Goal: Task Accomplishment & Management: Complete application form

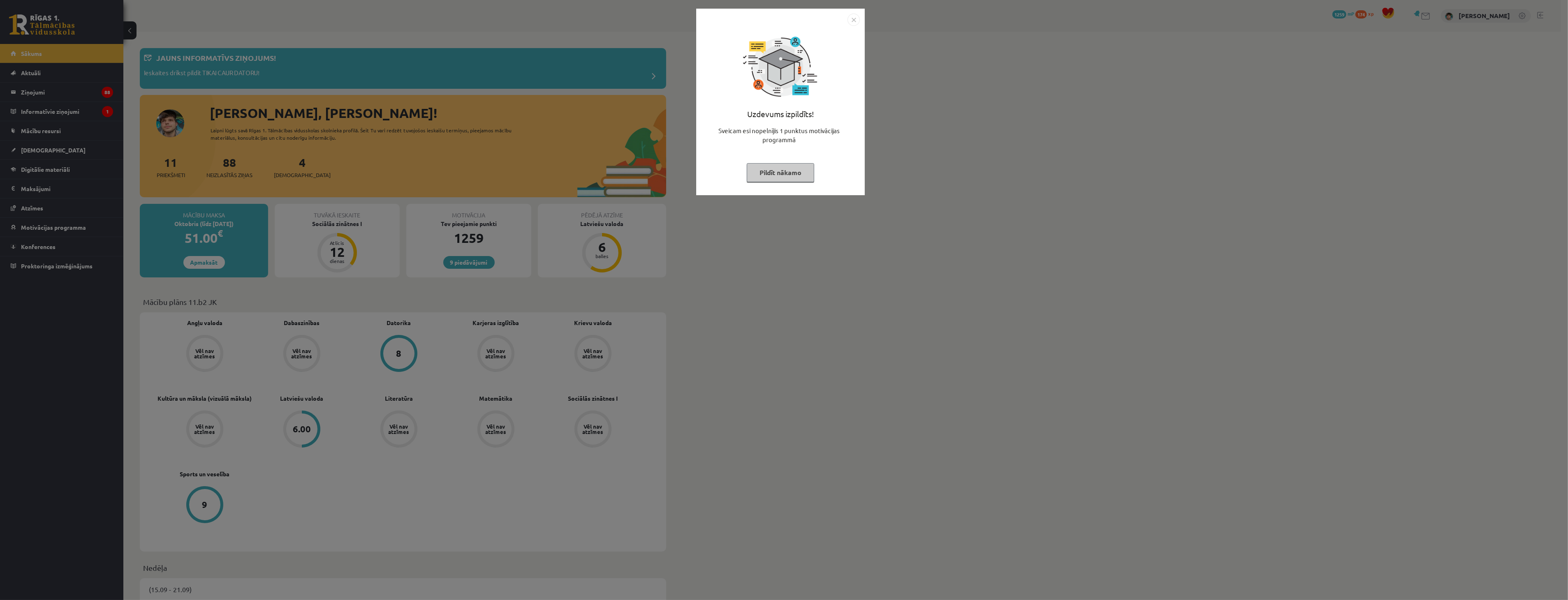
click at [782, 175] on button "Pildīt nākamo" at bounding box center [780, 172] width 67 height 19
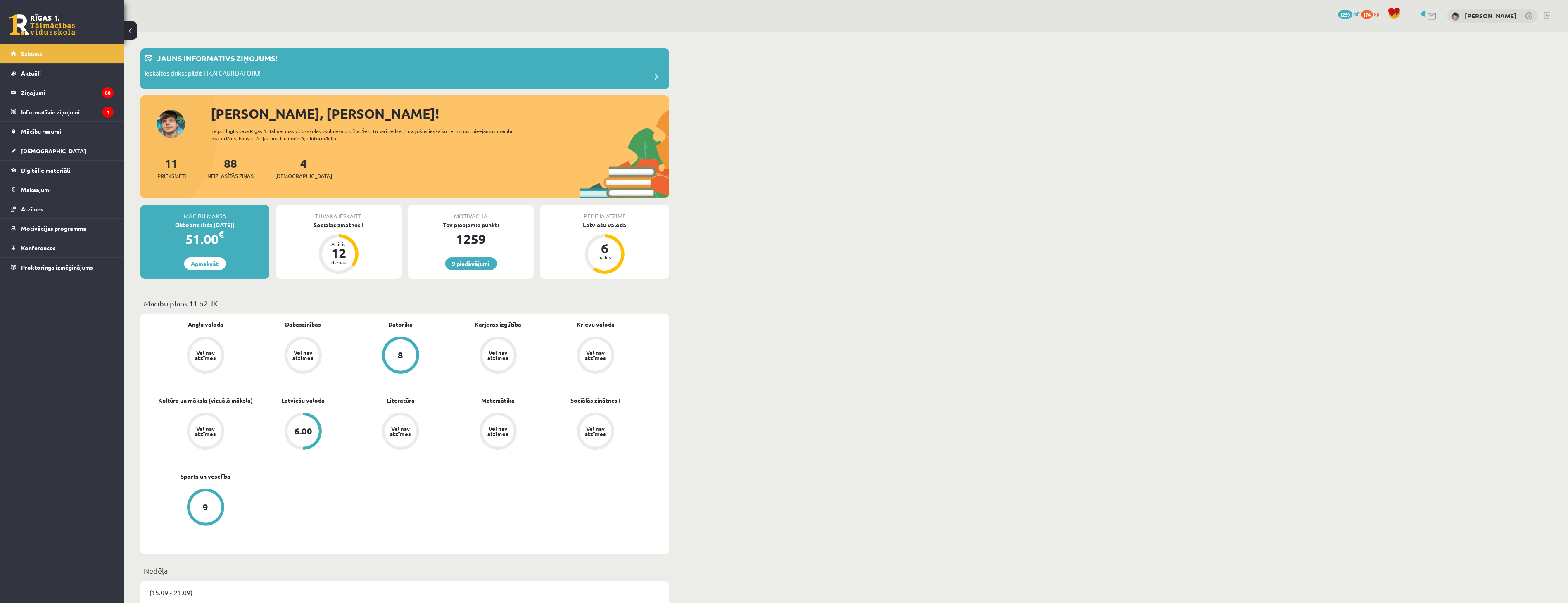
click at [333, 225] on div "Sociālās zinātnes I" at bounding box center [339, 225] width 126 height 9
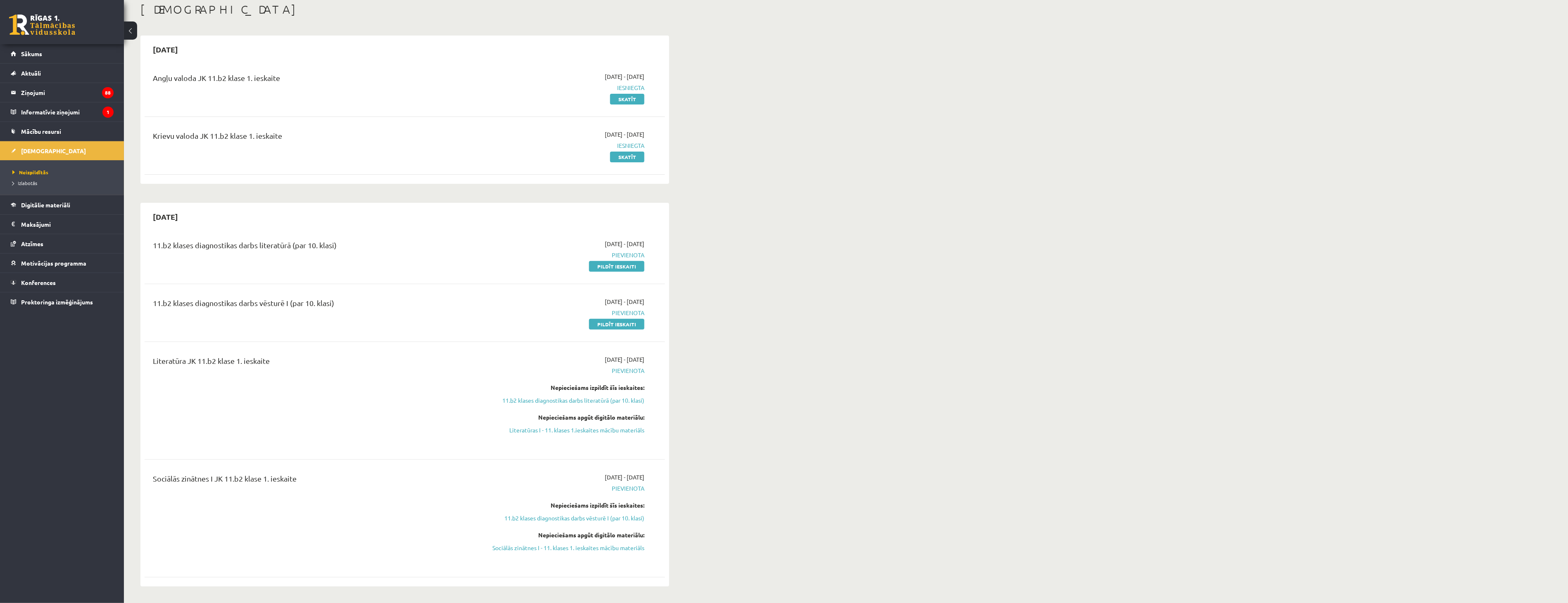
scroll to position [92, 0]
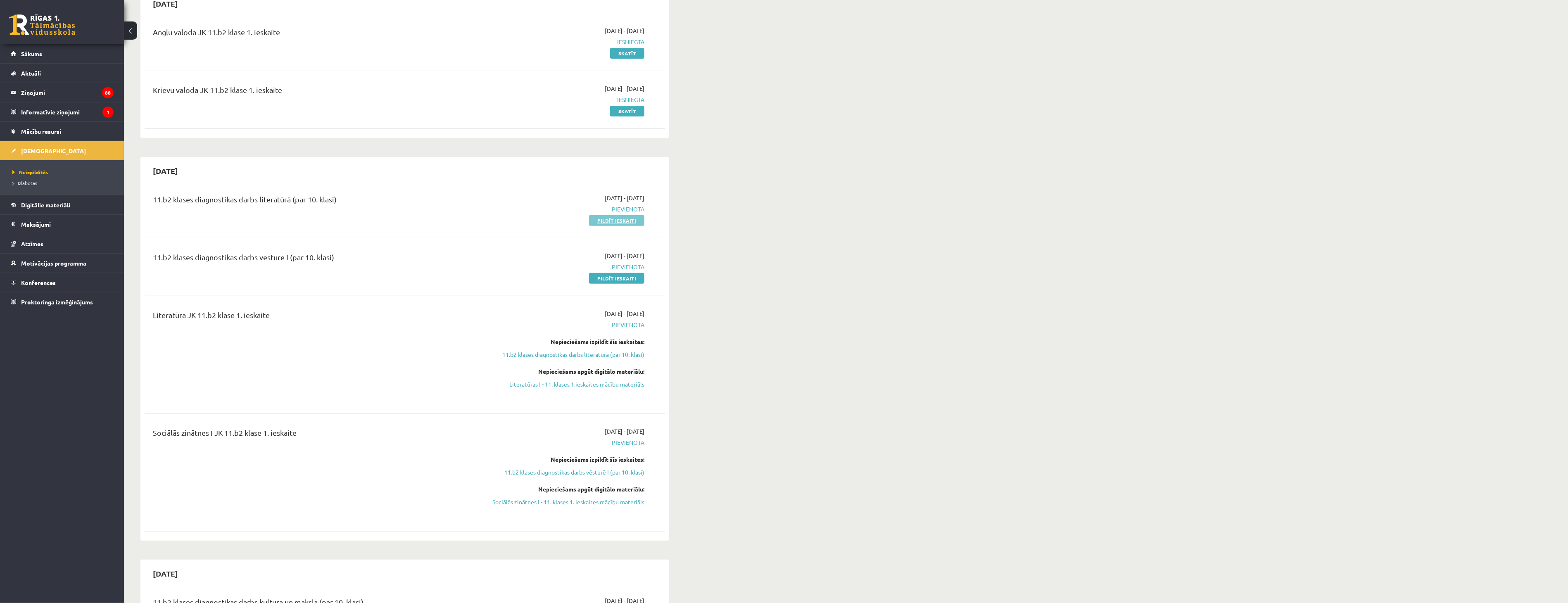
click at [622, 217] on link "Pildīt ieskaiti" at bounding box center [616, 220] width 55 height 11
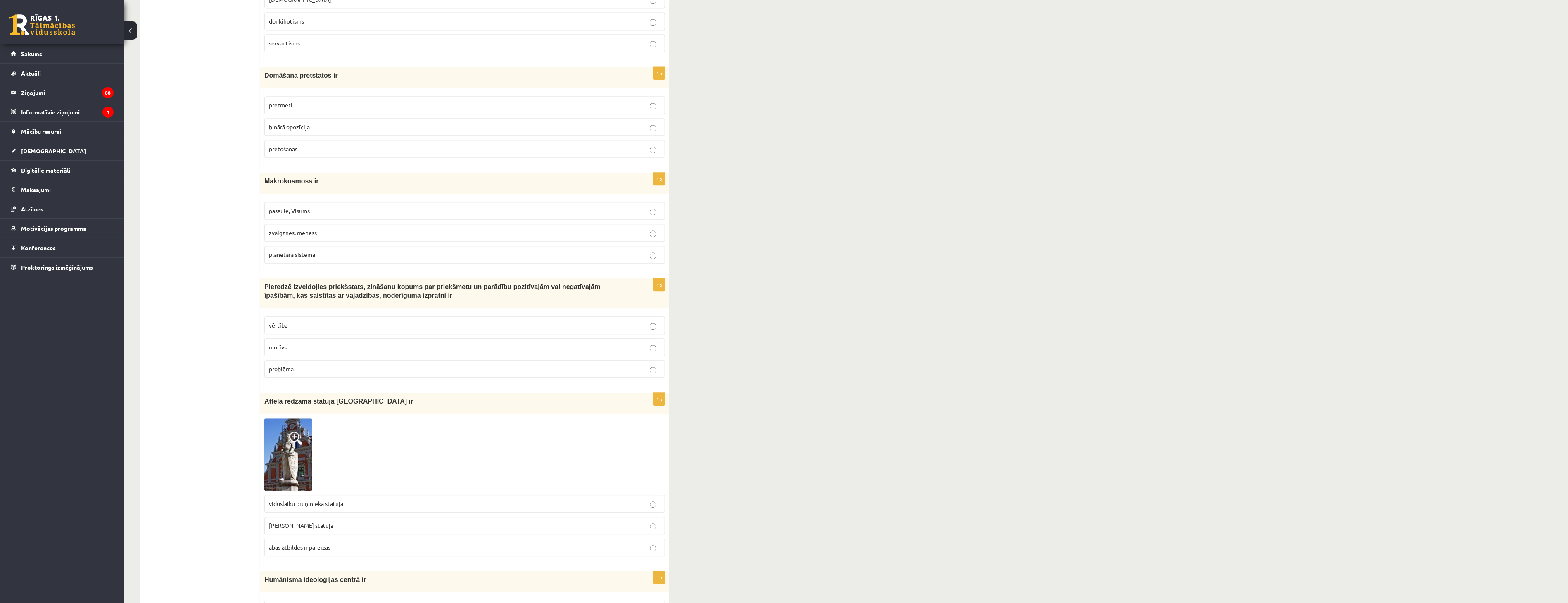
scroll to position [1422, 0]
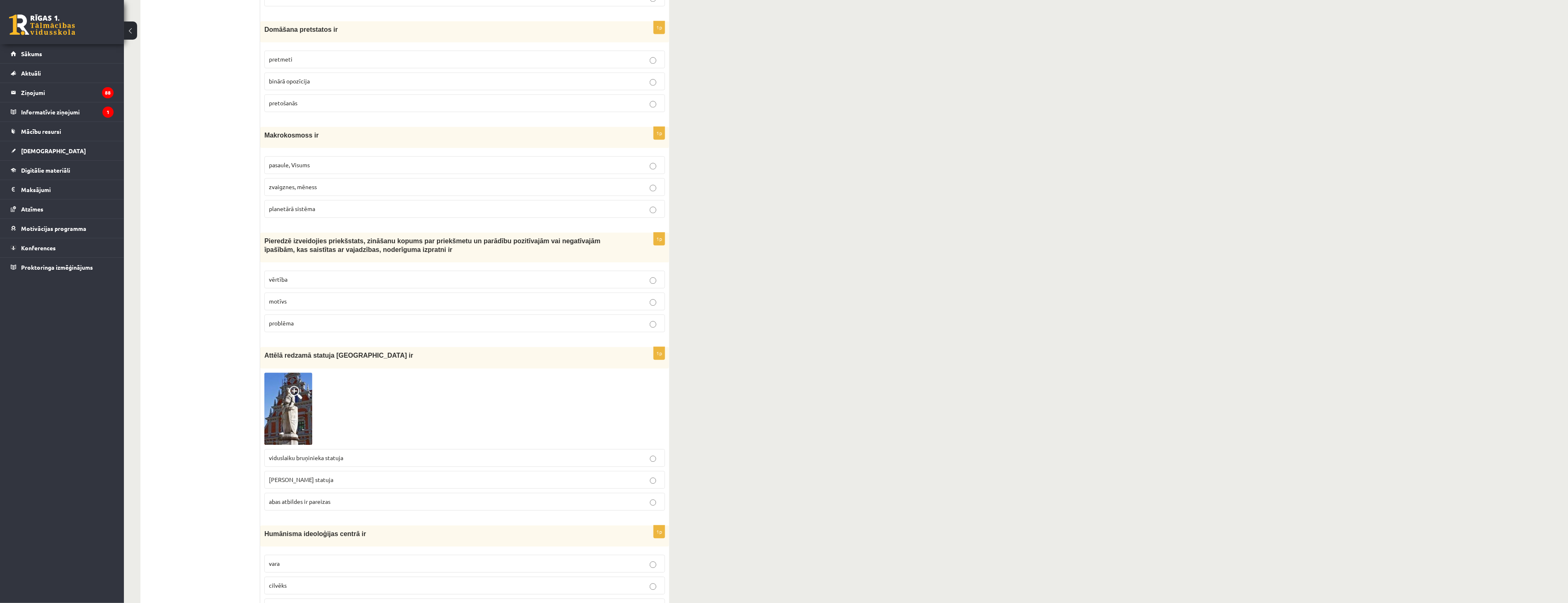
click at [315, 498] on span "abas atbildes ir pareizas" at bounding box center [300, 502] width 62 height 7
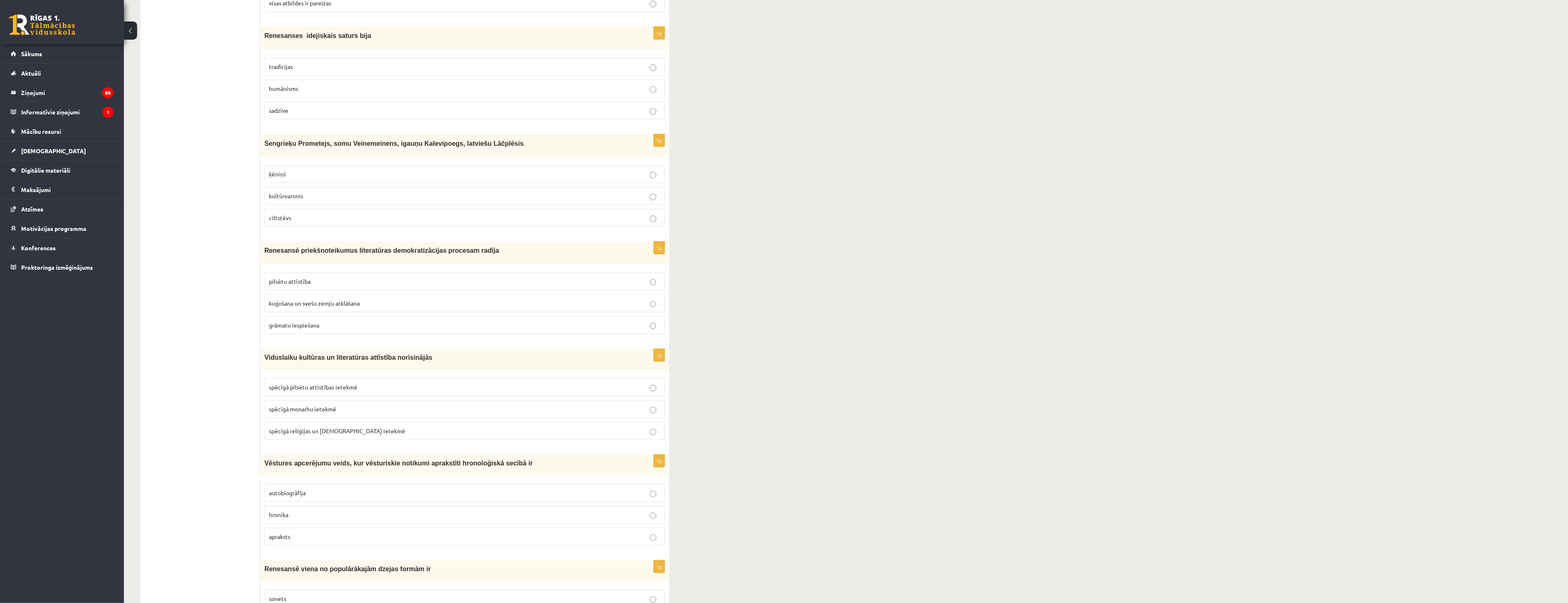
scroll to position [2847, 0]
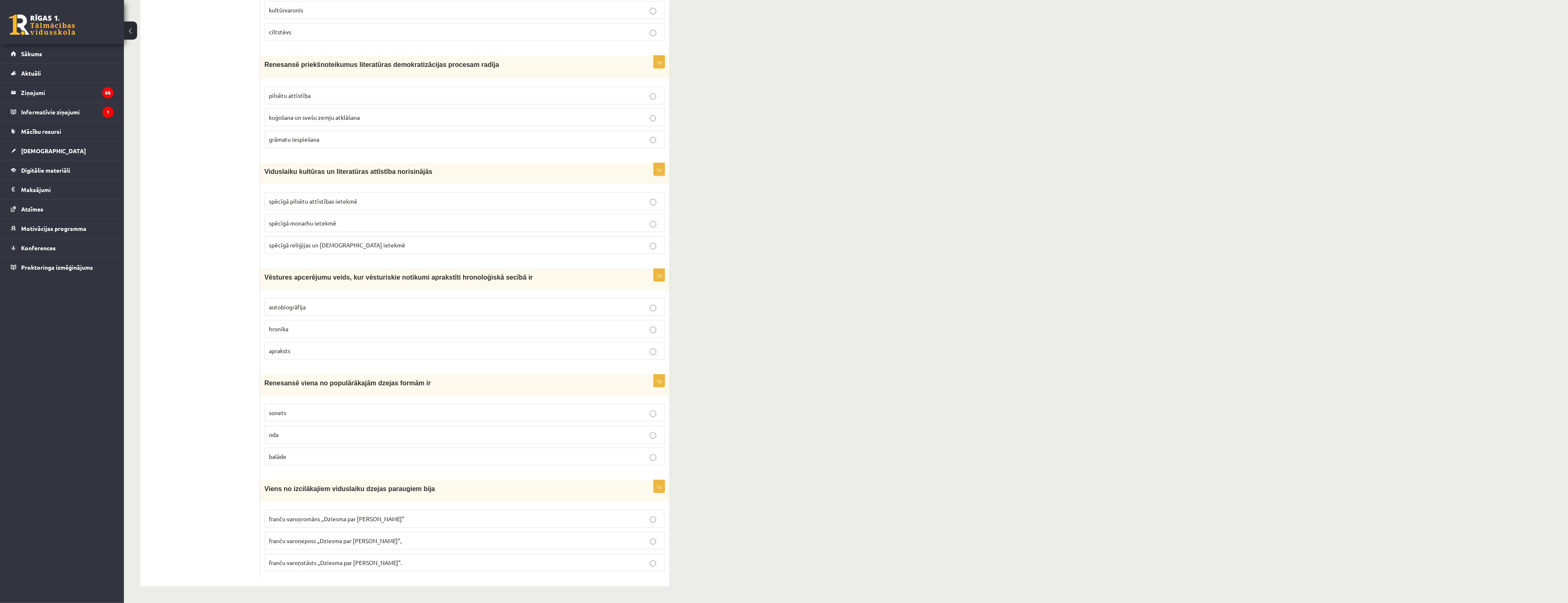
click at [331, 312] on label "autobiogrāfija" at bounding box center [464, 307] width 400 height 18
click at [307, 325] on p "hronika" at bounding box center [464, 329] width 392 height 9
click at [349, 413] on p "sonets" at bounding box center [464, 413] width 392 height 9
click at [359, 563] on span "franču varoņstāsts „Dziesma par [PERSON_NAME]”." at bounding box center [335, 563] width 133 height 7
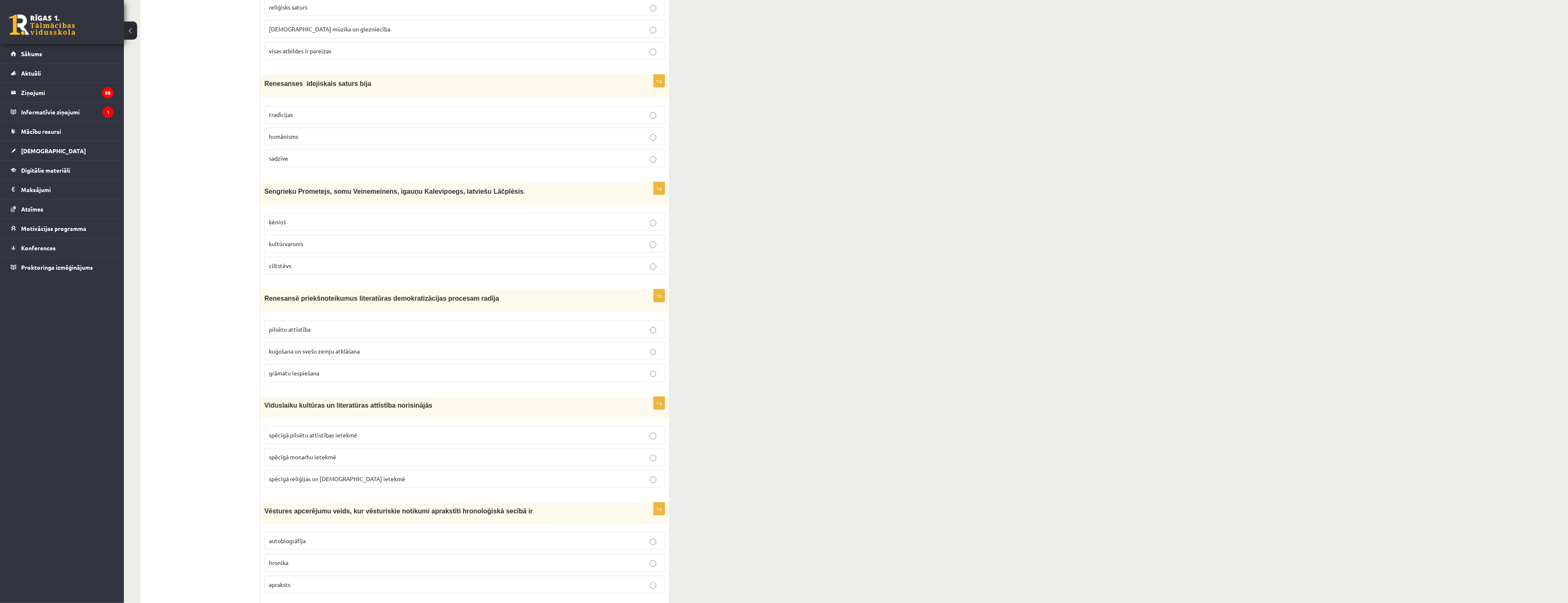
scroll to position [2618, 0]
click at [329, 427] on span "spēcīgā pilsētu attīstības ietekmē" at bounding box center [313, 430] width 88 height 7
click at [303, 365] on span "grāmatu iespiešana" at bounding box center [294, 369] width 51 height 7
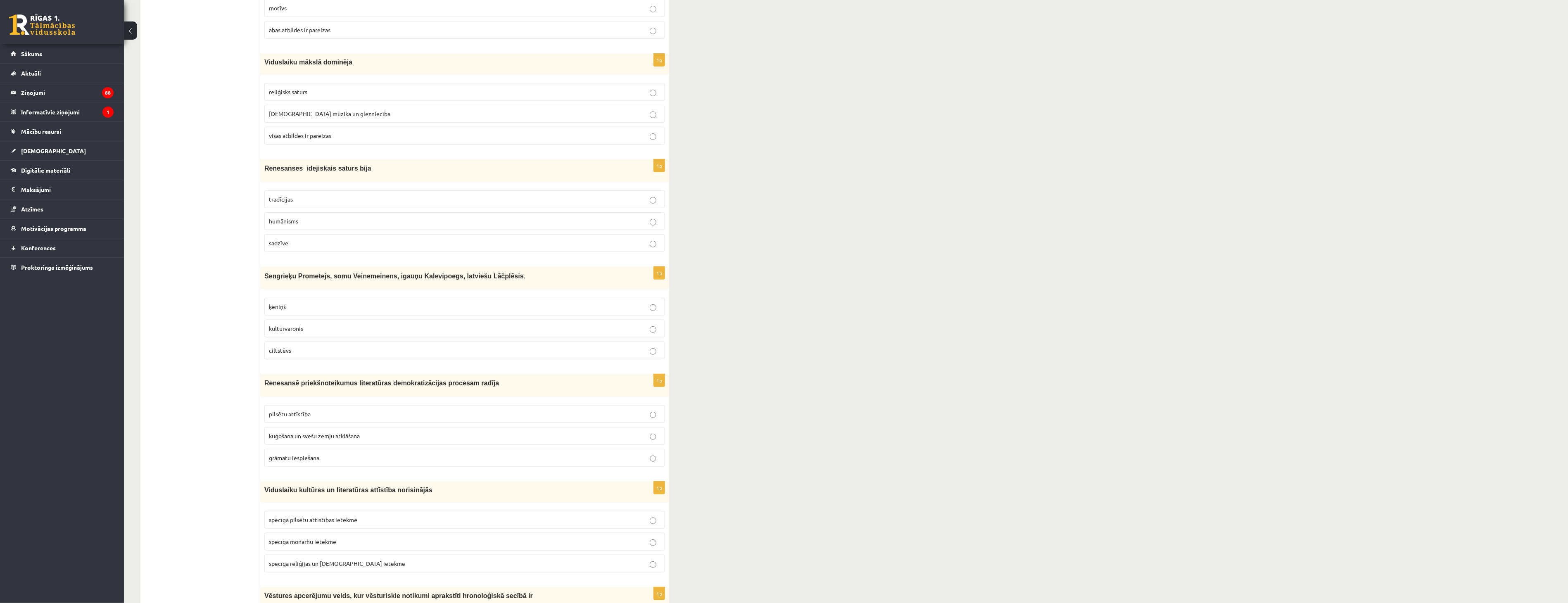
scroll to position [2526, 0]
click at [280, 237] on label "sadzīve" at bounding box center [464, 246] width 400 height 18
click at [287, 331] on span "kultūrvaronis" at bounding box center [286, 331] width 35 height 7
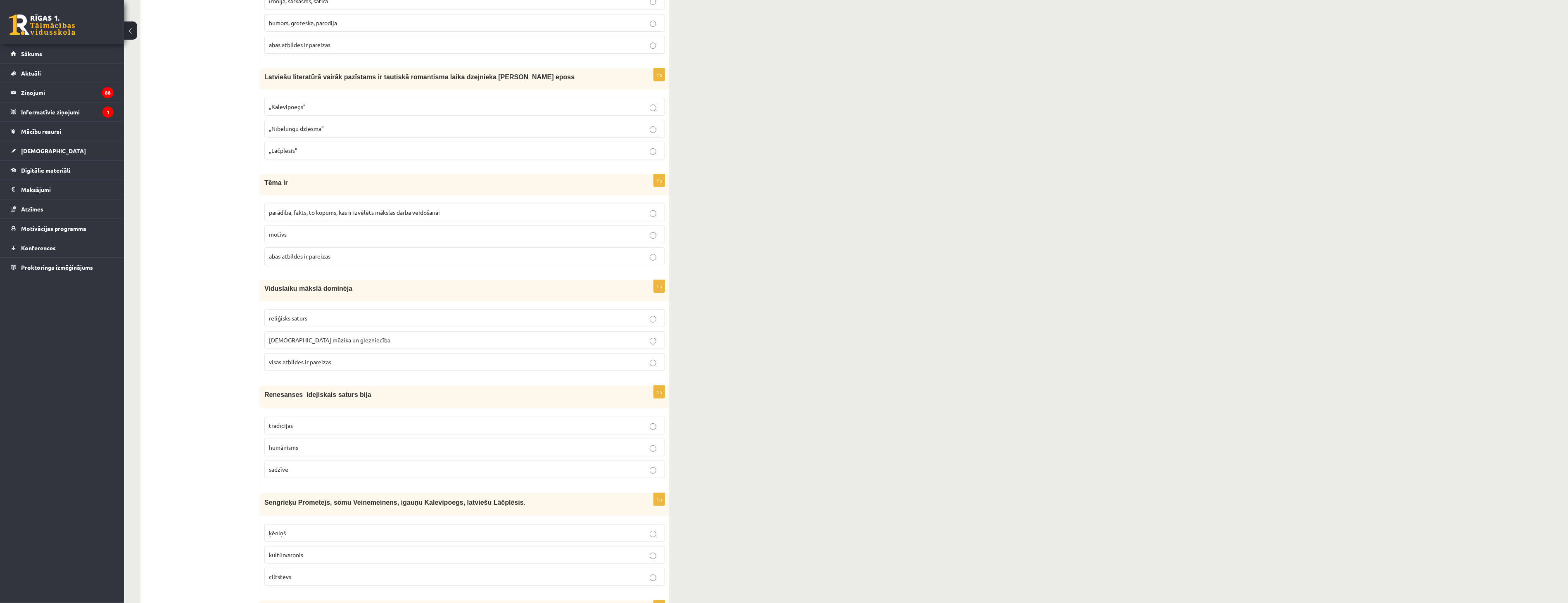
scroll to position [2297, 0]
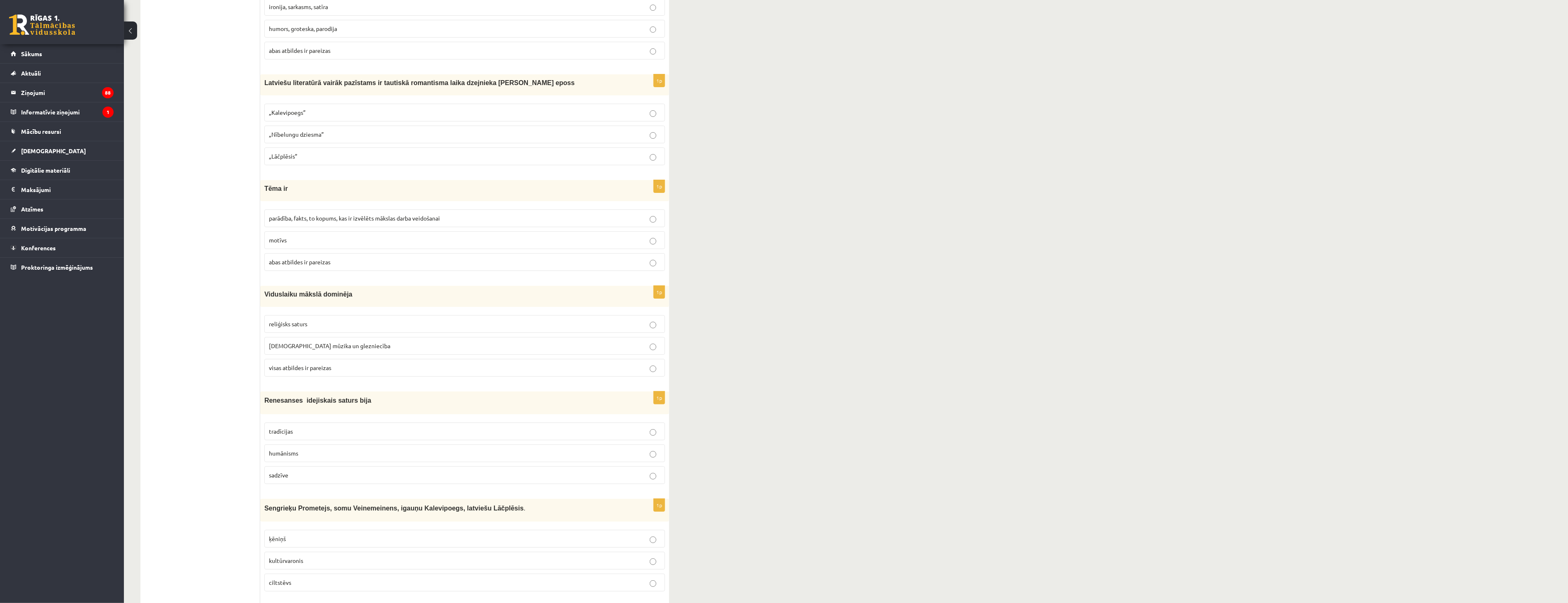
click at [304, 320] on span "reliģisks saturs" at bounding box center [288, 324] width 38 height 7
click at [320, 368] on span "visas atbildes ir pareizas" at bounding box center [300, 367] width 62 height 7
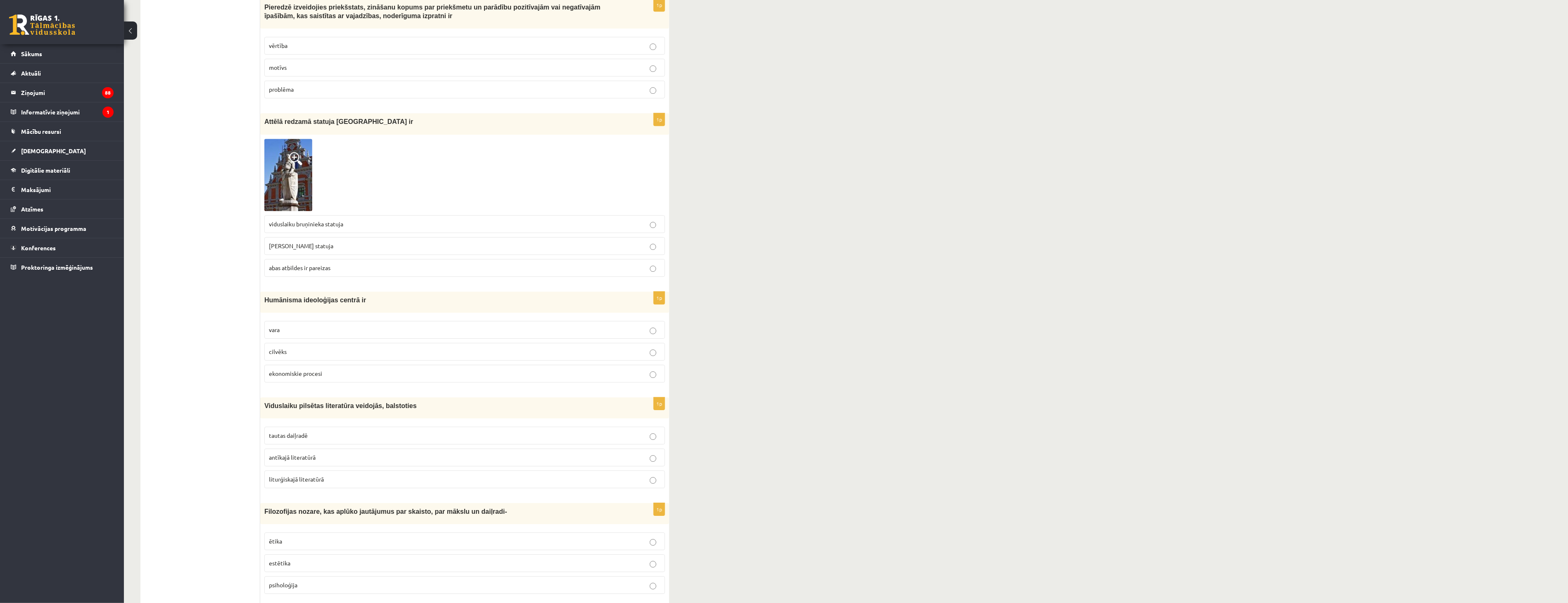
scroll to position [1654, 0]
click at [327, 350] on p "cilvēks" at bounding box center [464, 354] width 392 height 9
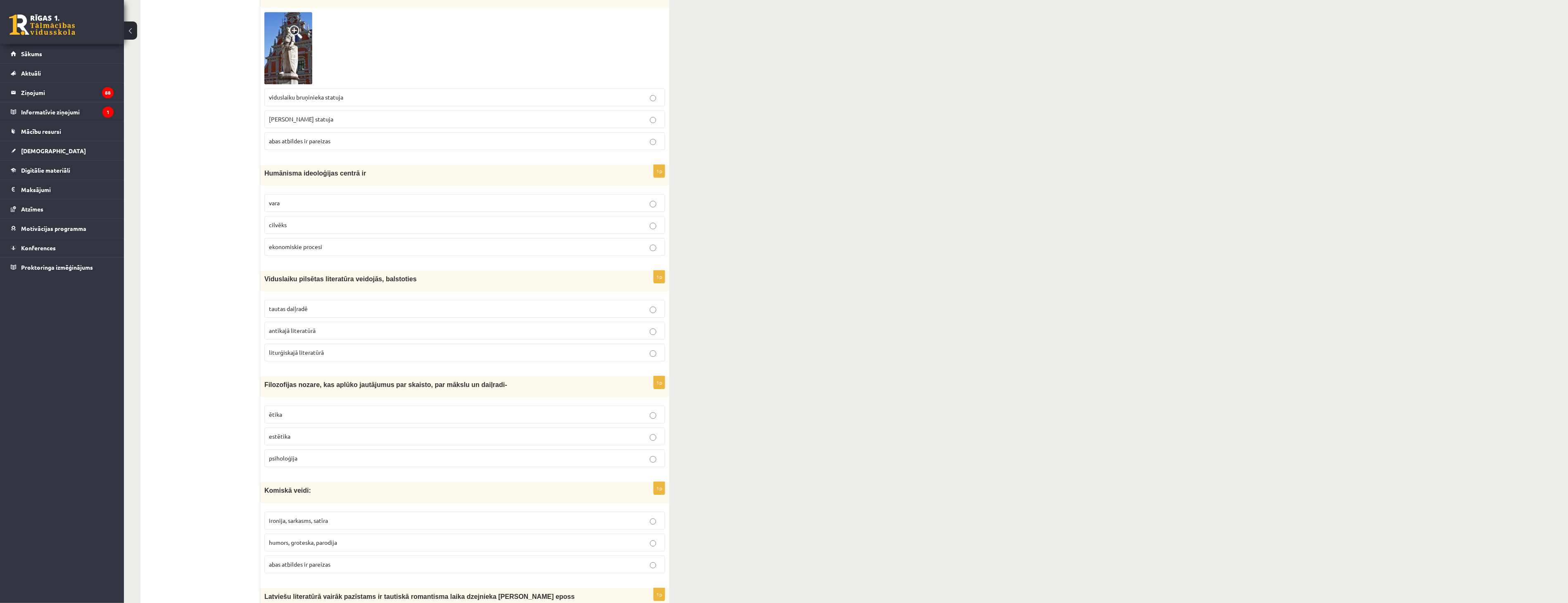
scroll to position [1791, 0]
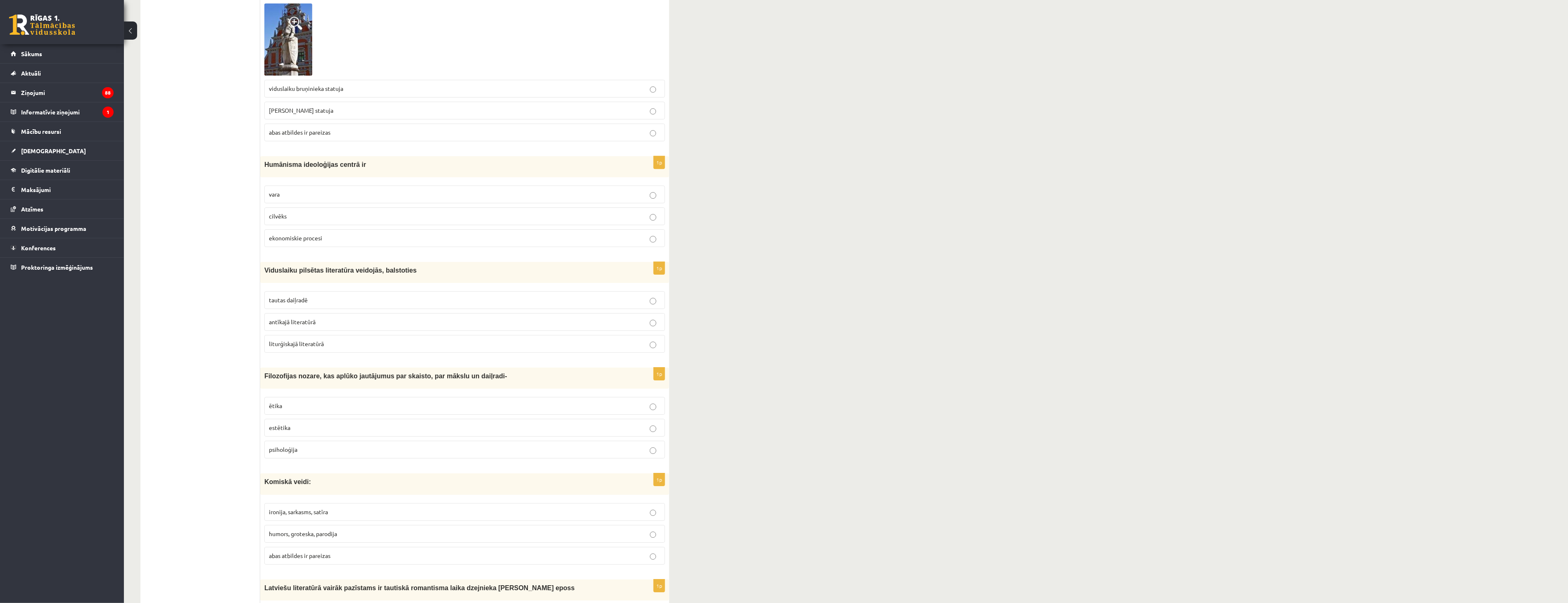
click at [302, 322] on p "antīkajā literatūrā" at bounding box center [464, 322] width 392 height 9
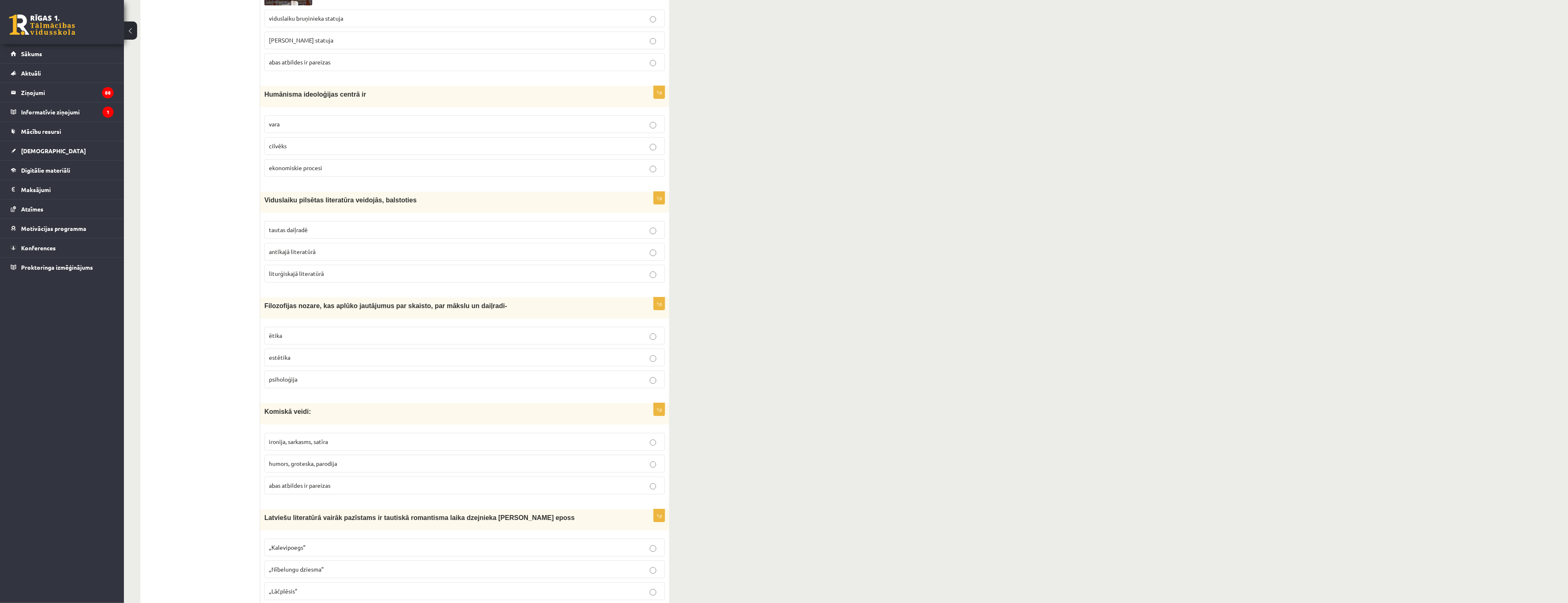
scroll to position [1883, 0]
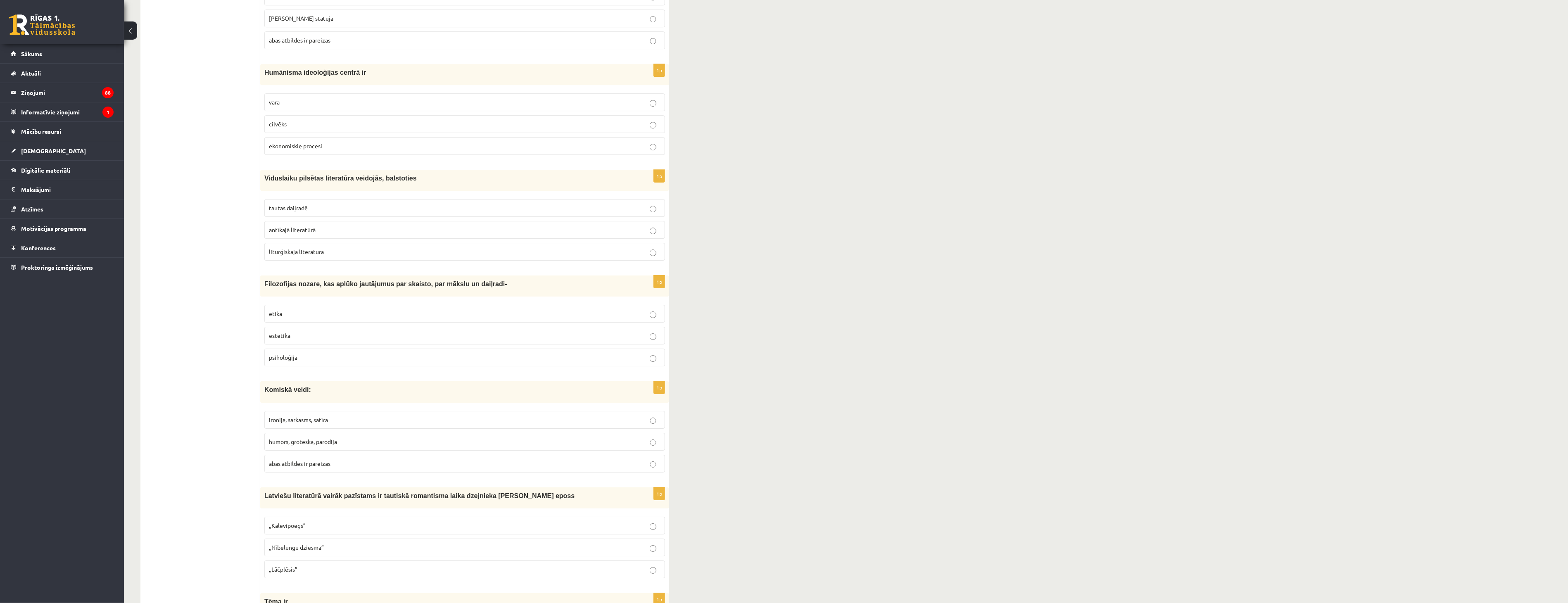
click at [302, 309] on p "ētika" at bounding box center [464, 314] width 392 height 9
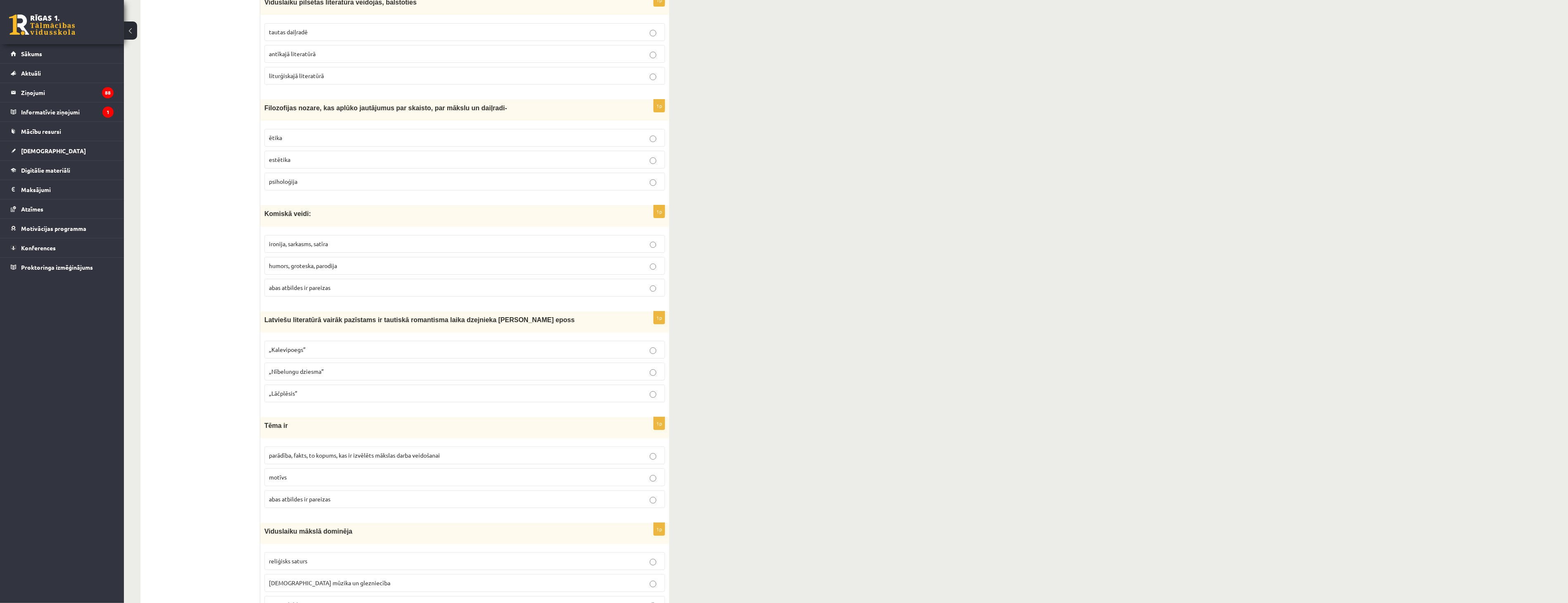
scroll to position [2067, 0]
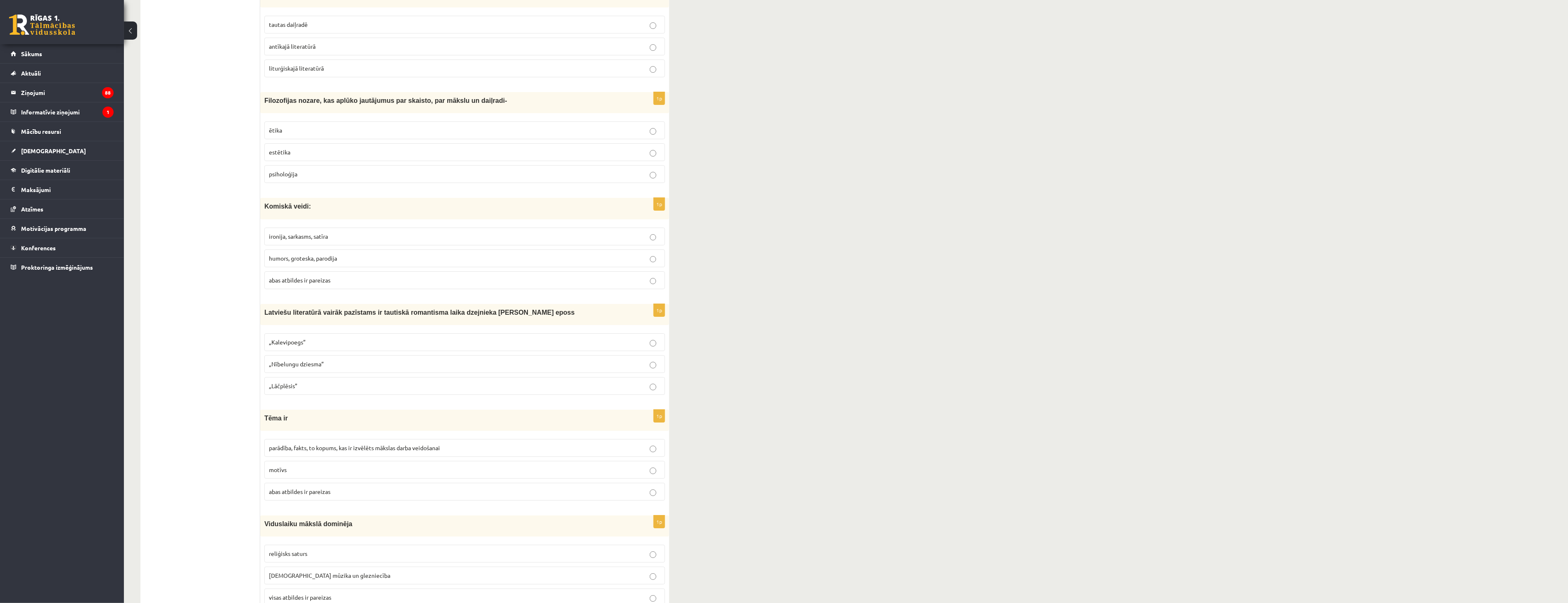
click at [306, 256] on span "humors, groteska, parodija" at bounding box center [303, 258] width 68 height 7
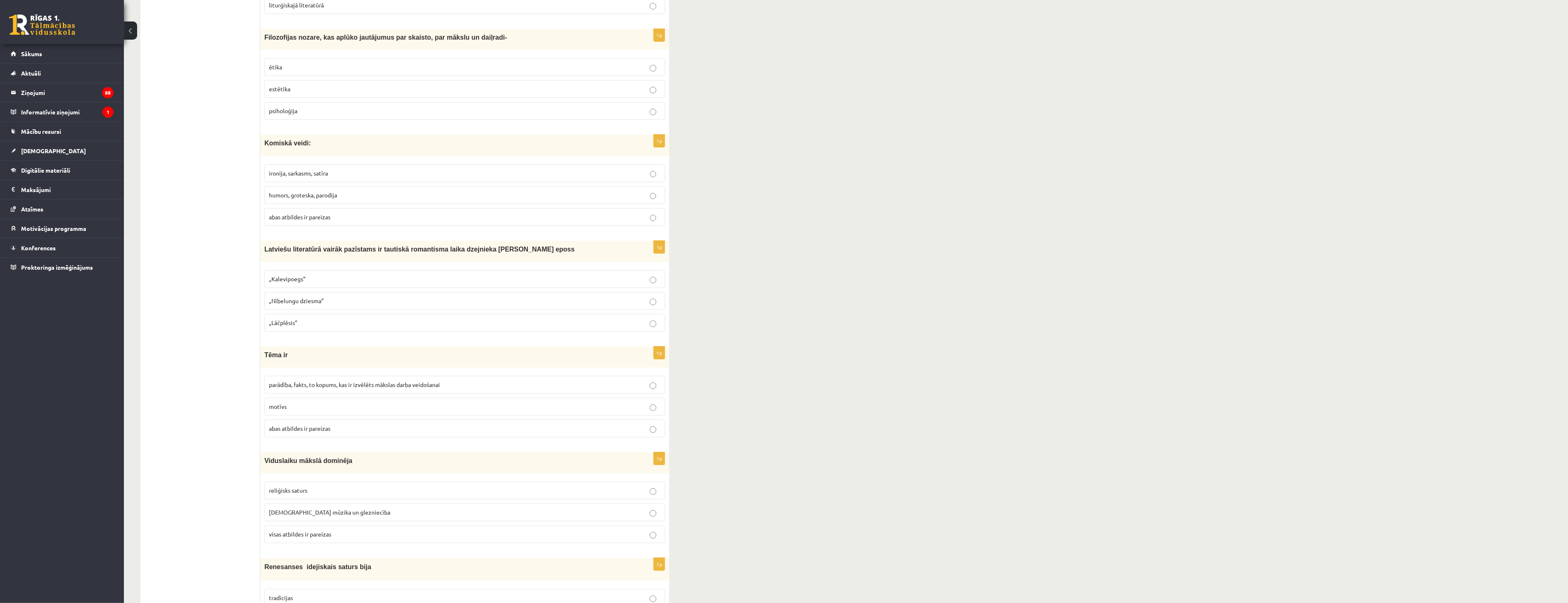
scroll to position [2159, 0]
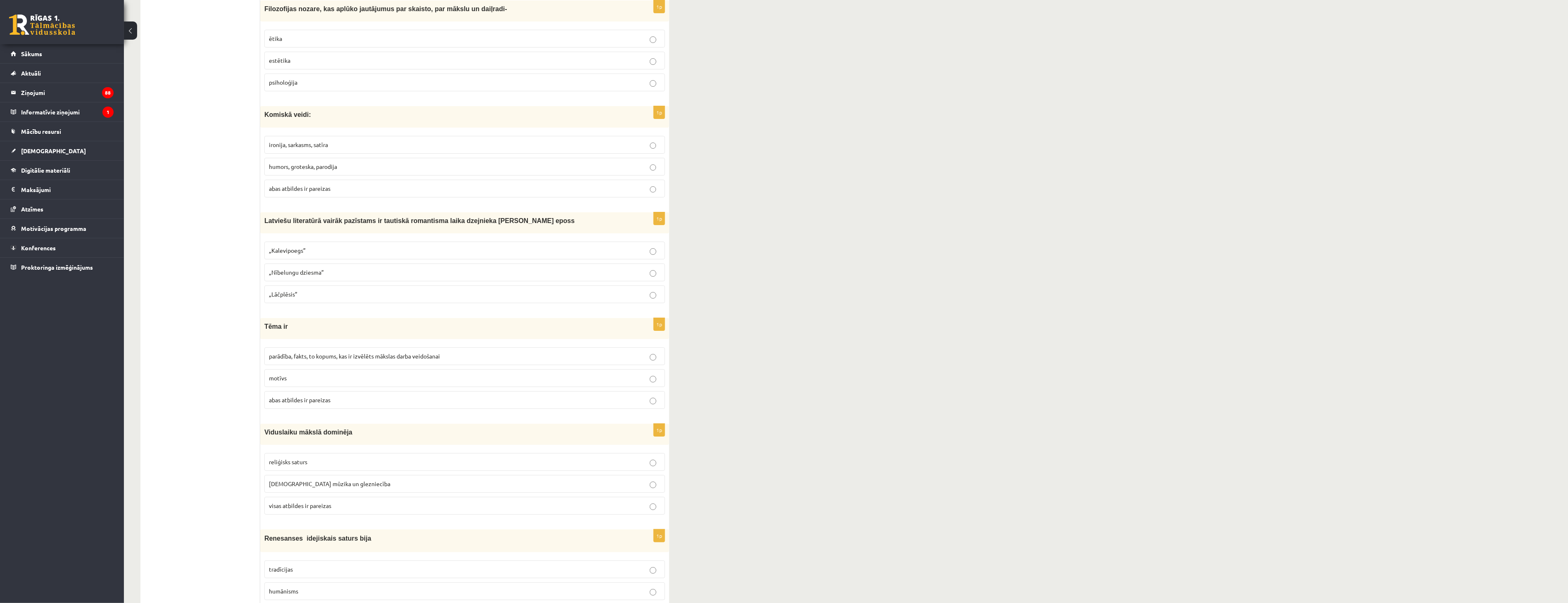
click at [311, 184] on span "abas atbildes ir pareizas" at bounding box center [300, 188] width 62 height 7
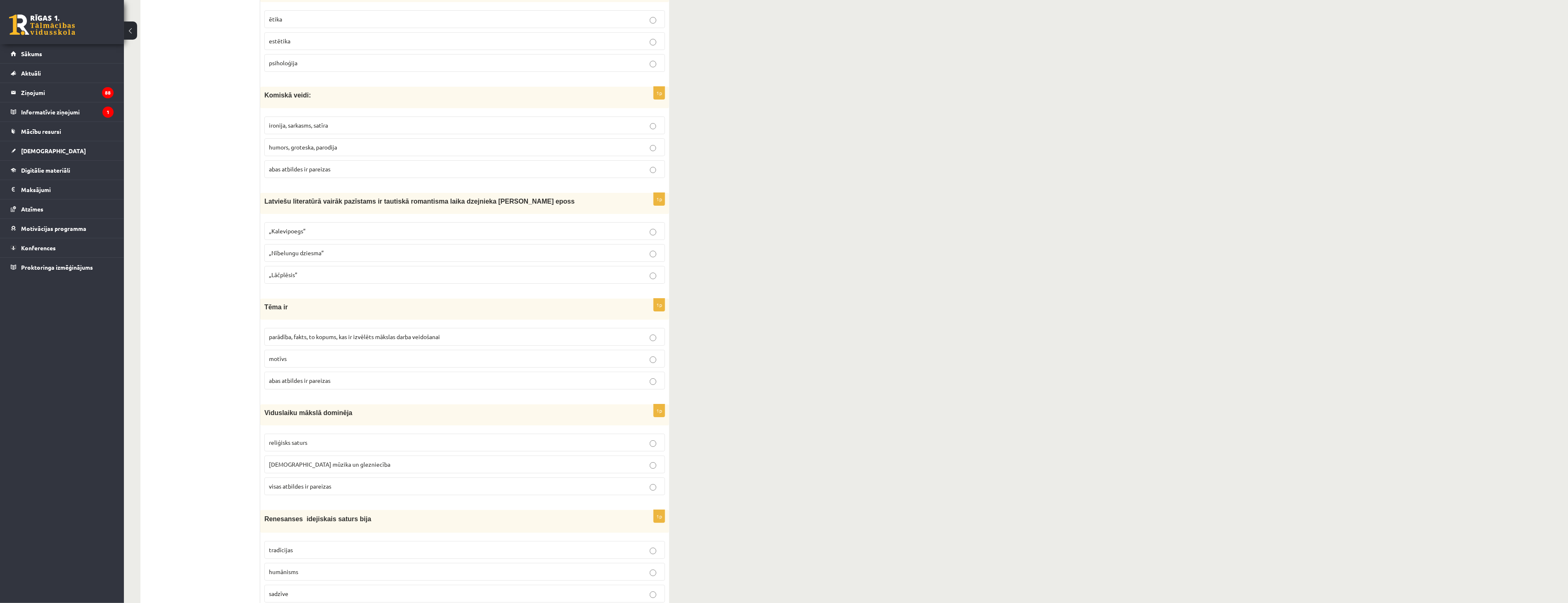
scroll to position [2204, 0]
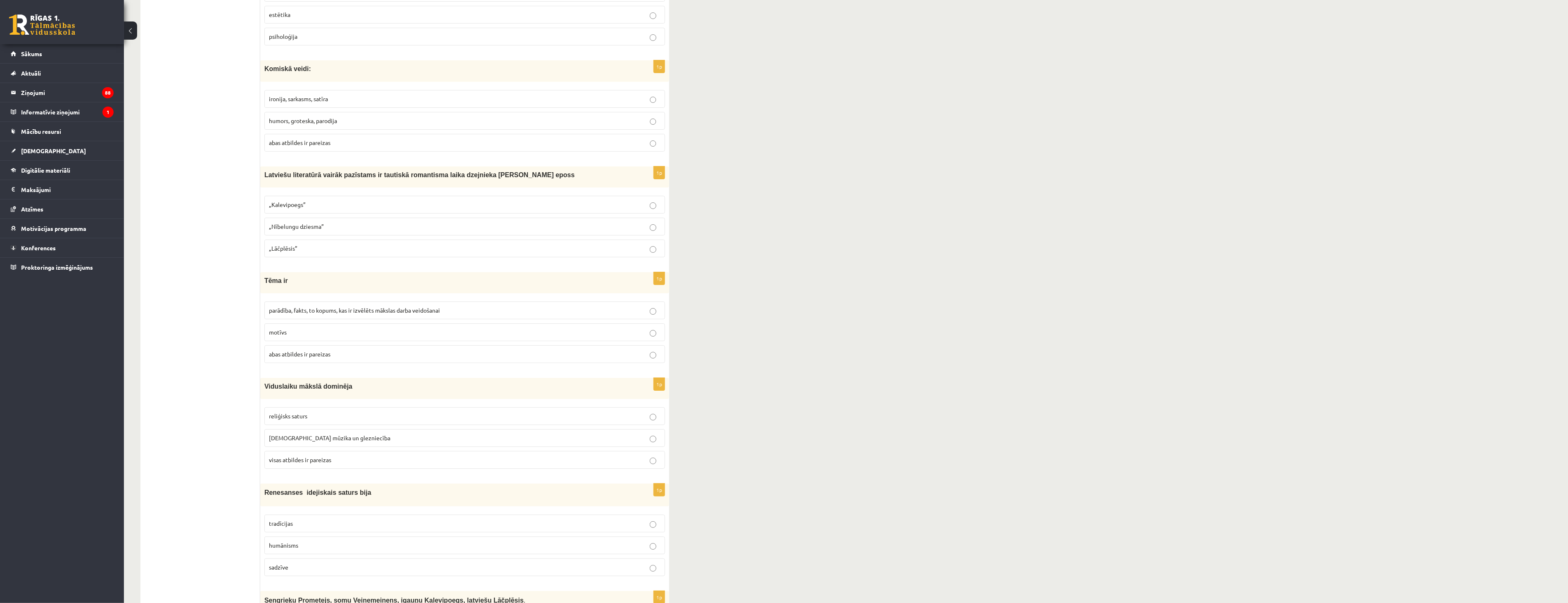
click at [338, 351] on p "abas atbildes ir pareizas" at bounding box center [464, 354] width 392 height 9
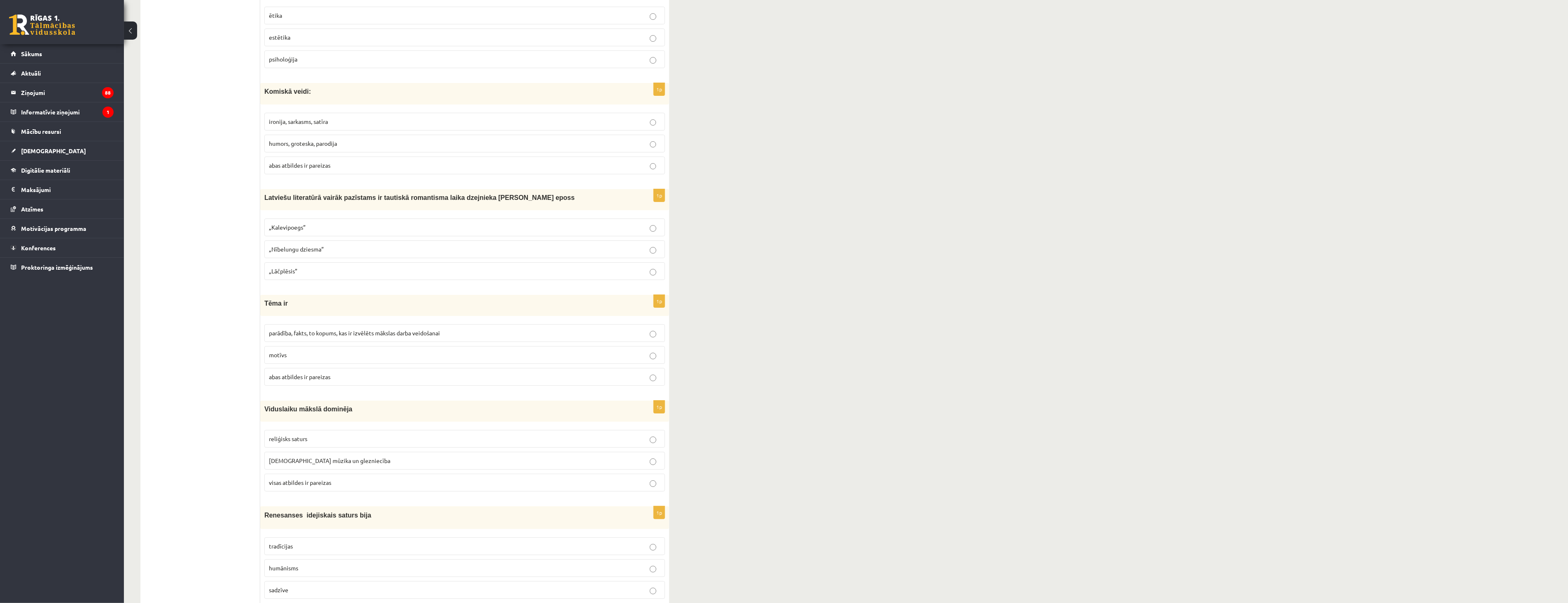
scroll to position [2159, 0]
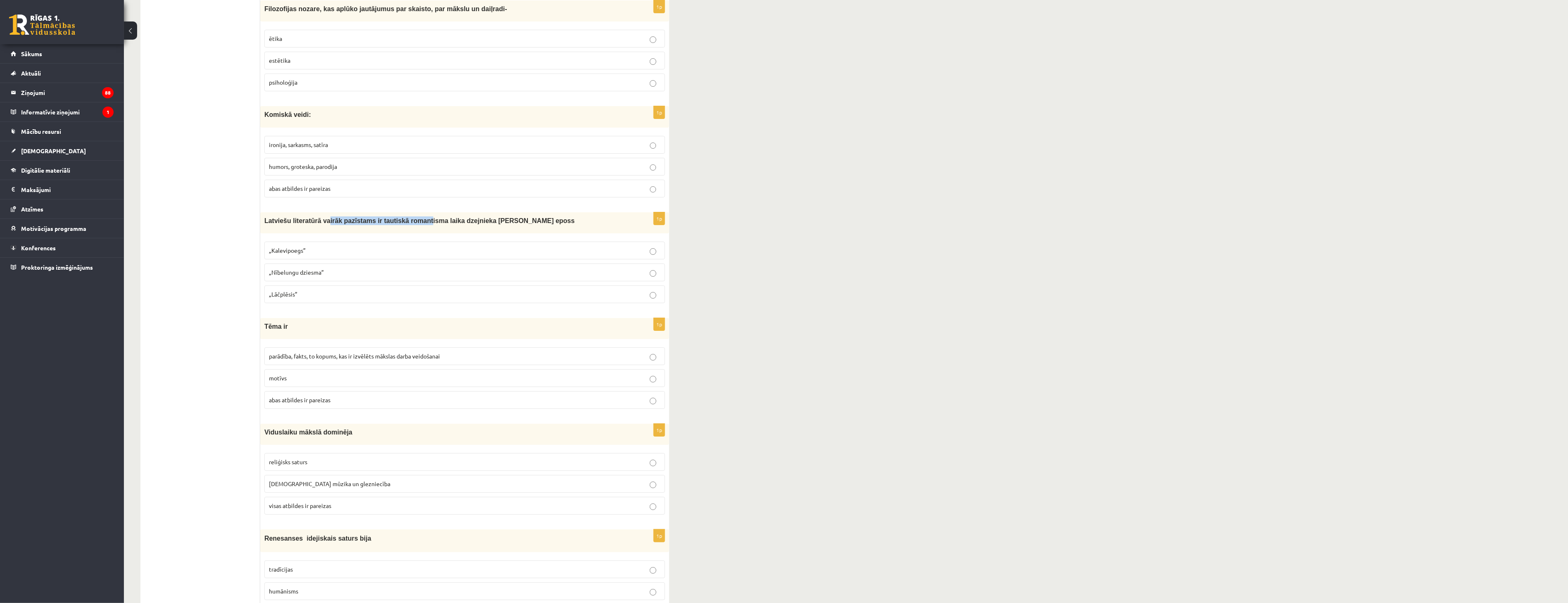
drag, startPoint x: 328, startPoint y: 220, endPoint x: 410, endPoint y: 223, distance: 82.1
click at [410, 223] on div "Latviešu literatūrā vairāk pazīstams ir tautiskā romantisma laika dzejnieka [PE…" at bounding box center [464, 223] width 409 height 21
drag, startPoint x: 410, startPoint y: 223, endPoint x: 431, endPoint y: 224, distance: 21.0
click at [431, 224] on div "Latviešu literatūrā vairāk pazīstams ir tautiskā romantisma laika dzejnieka [PE…" at bounding box center [464, 223] width 409 height 21
drag, startPoint x: 456, startPoint y: 223, endPoint x: 519, endPoint y: 224, distance: 63.0
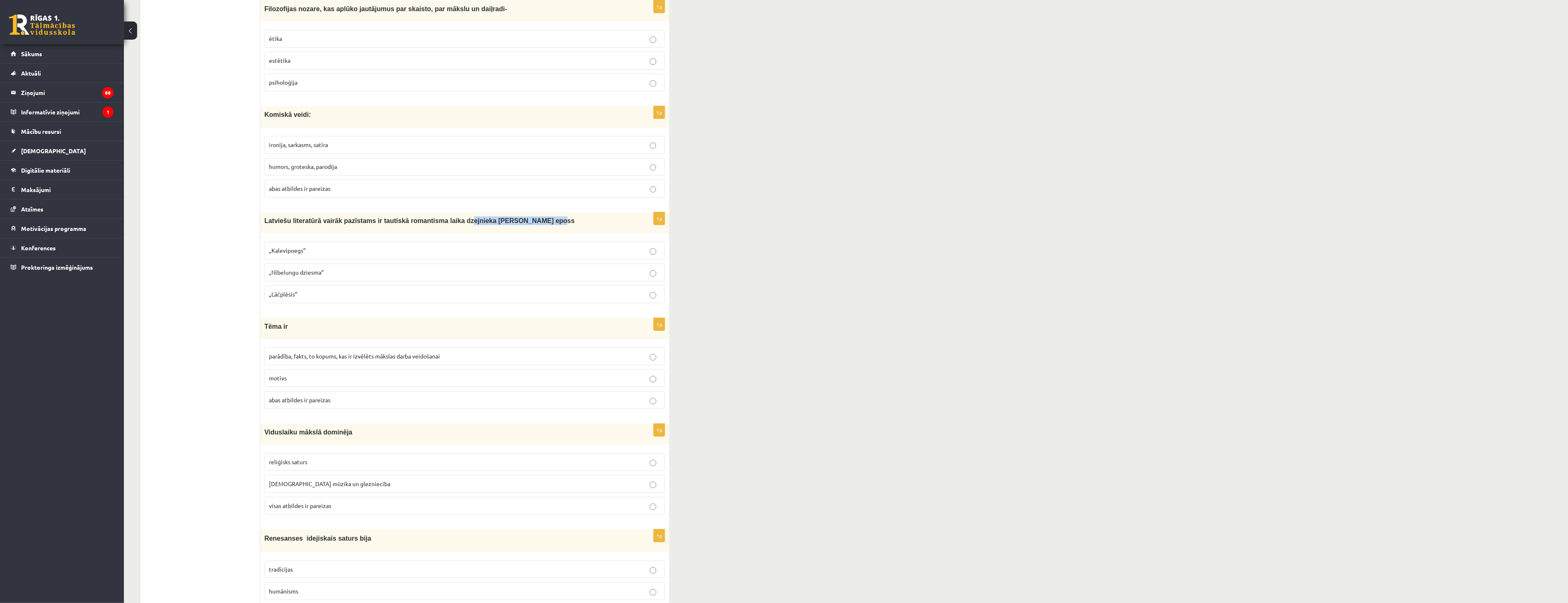
click at [519, 224] on div "Latviešu literatūrā vairāk pazīstams ir tautiskā romantisma laika dzejnieka [PE…" at bounding box center [464, 223] width 409 height 21
drag, startPoint x: 519, startPoint y: 224, endPoint x: 378, endPoint y: 220, distance: 141.1
click at [378, 220] on span "Latviešu literatūrā vairāk pazīstams ir tautiskā romantisma laika dzejnieka [PE…" at bounding box center [420, 221] width 310 height 7
drag, startPoint x: 467, startPoint y: 221, endPoint x: 545, endPoint y: 220, distance: 78.0
click at [545, 220] on p "Latviešu literatūrā vairāk pazīstams ir tautiskā romantisma laika dzejnieka [PE…" at bounding box center [444, 221] width 359 height 9
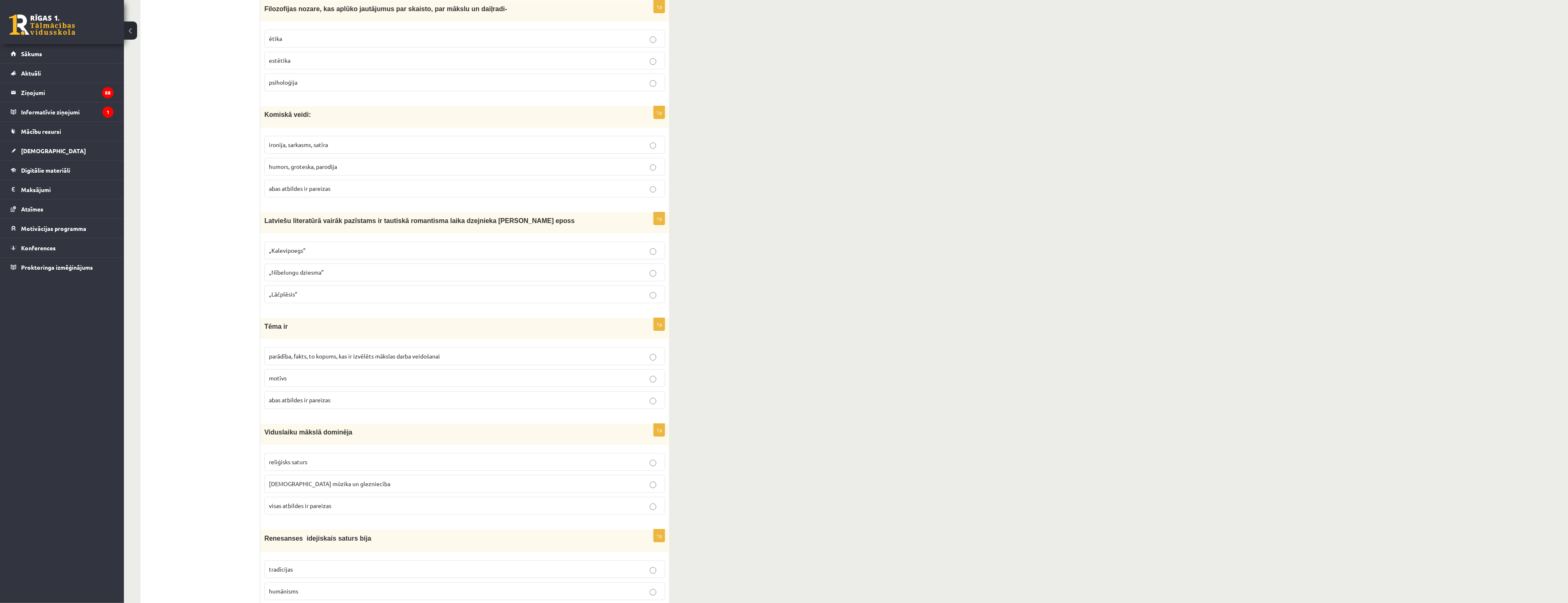
copy span "[PERSON_NAME] eposs"
click at [326, 286] on label "„Lāčplēsis”" at bounding box center [464, 295] width 400 height 18
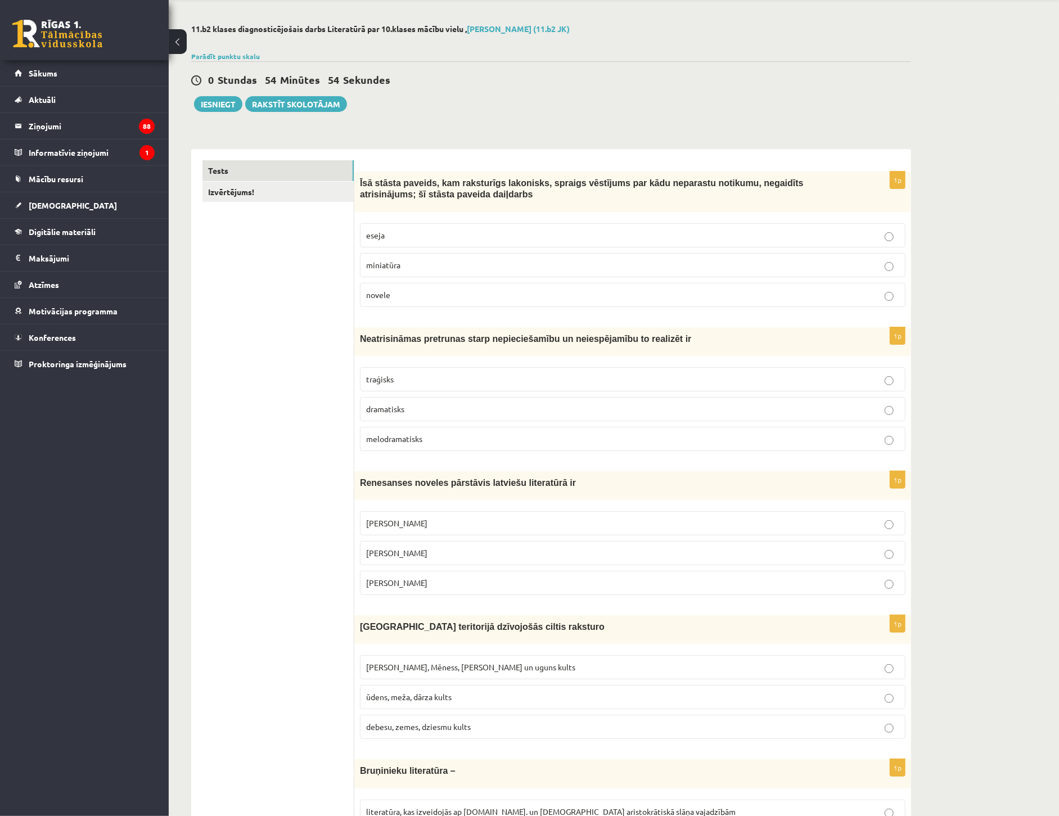
scroll to position [0, 0]
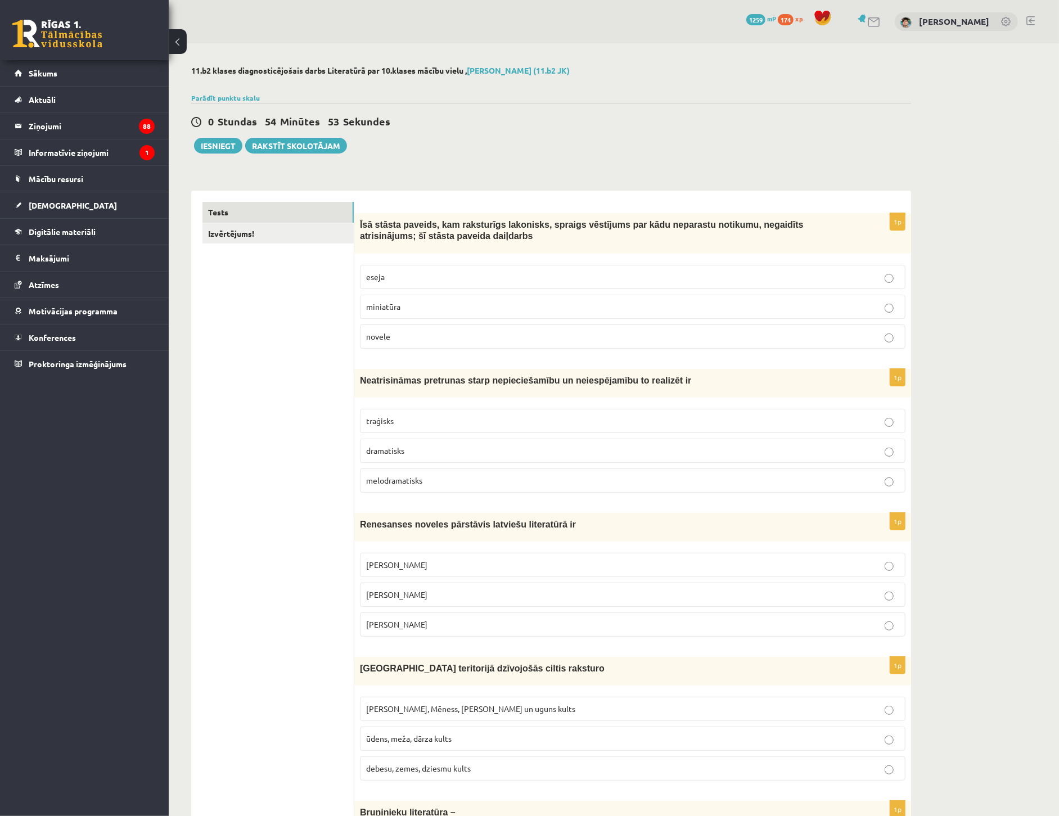
click at [413, 343] on label "novele" at bounding box center [632, 336] width 545 height 24
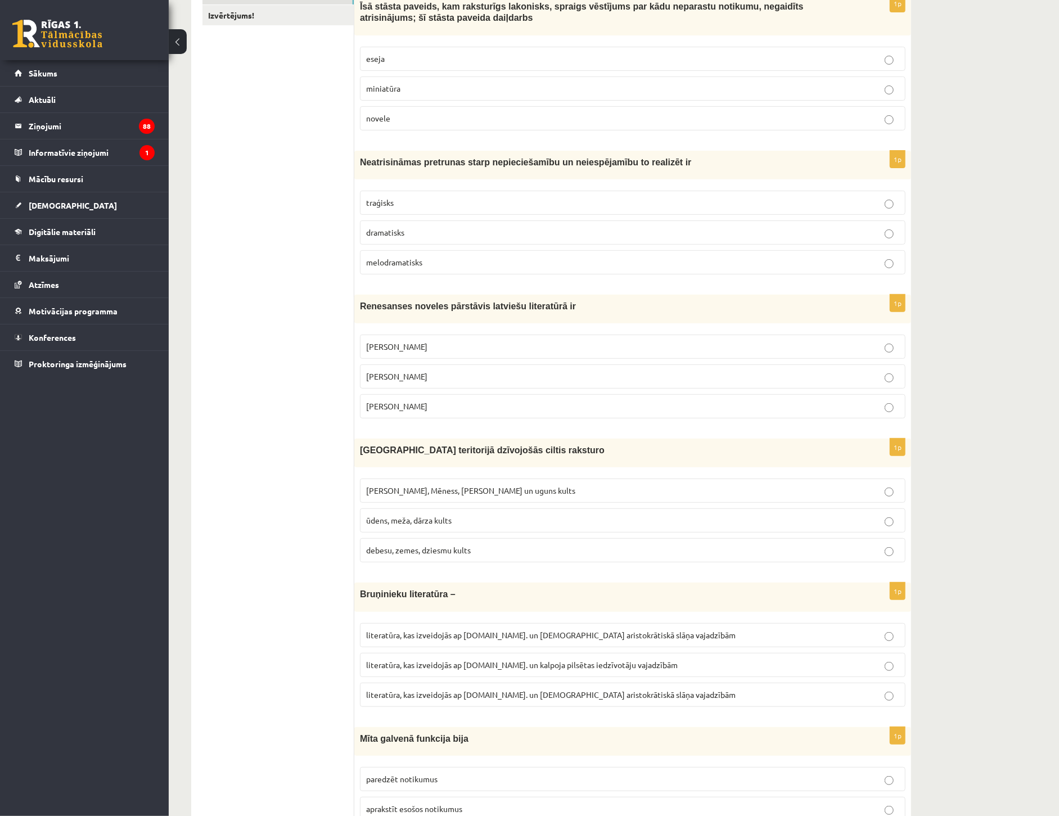
scroll to position [250, 0]
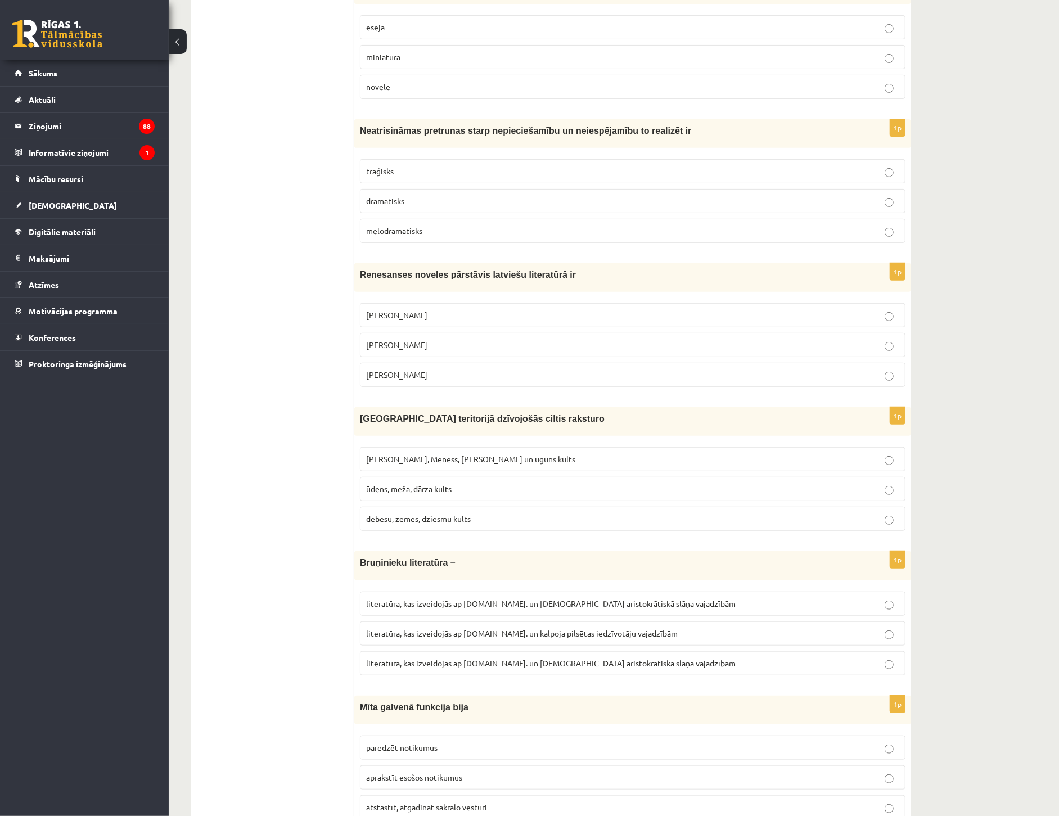
click at [398, 170] on p "traģisks" at bounding box center [632, 171] width 533 height 12
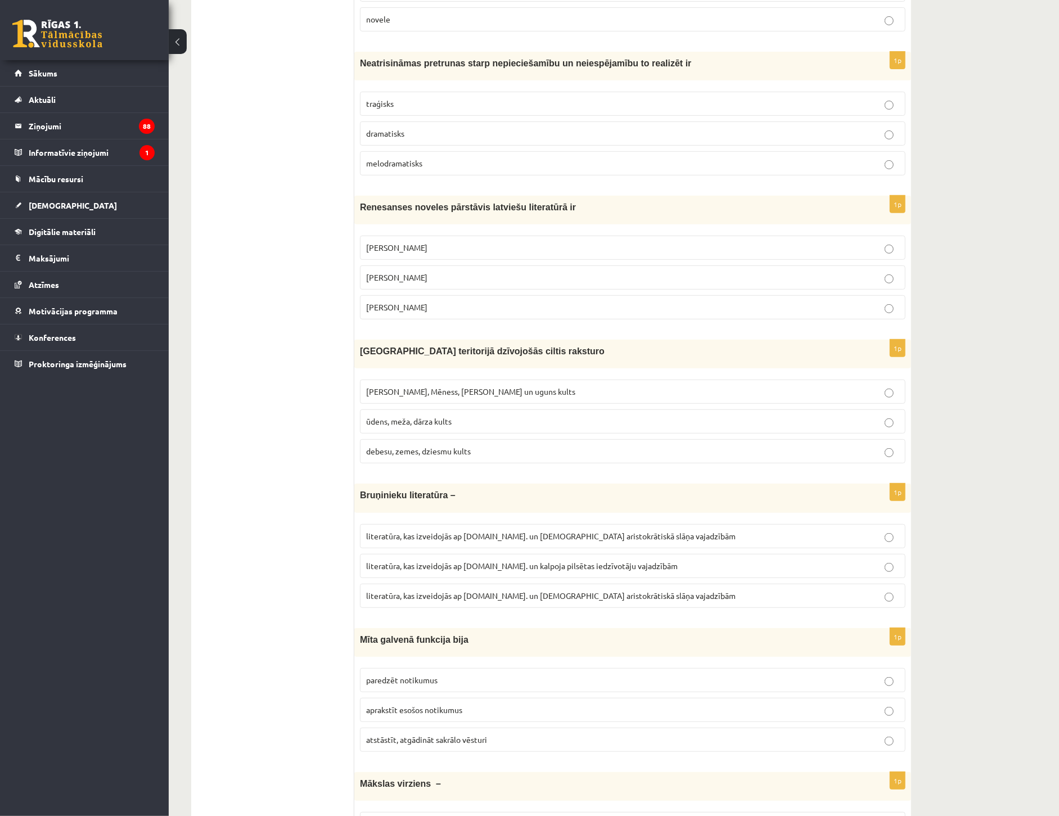
scroll to position [374, 0]
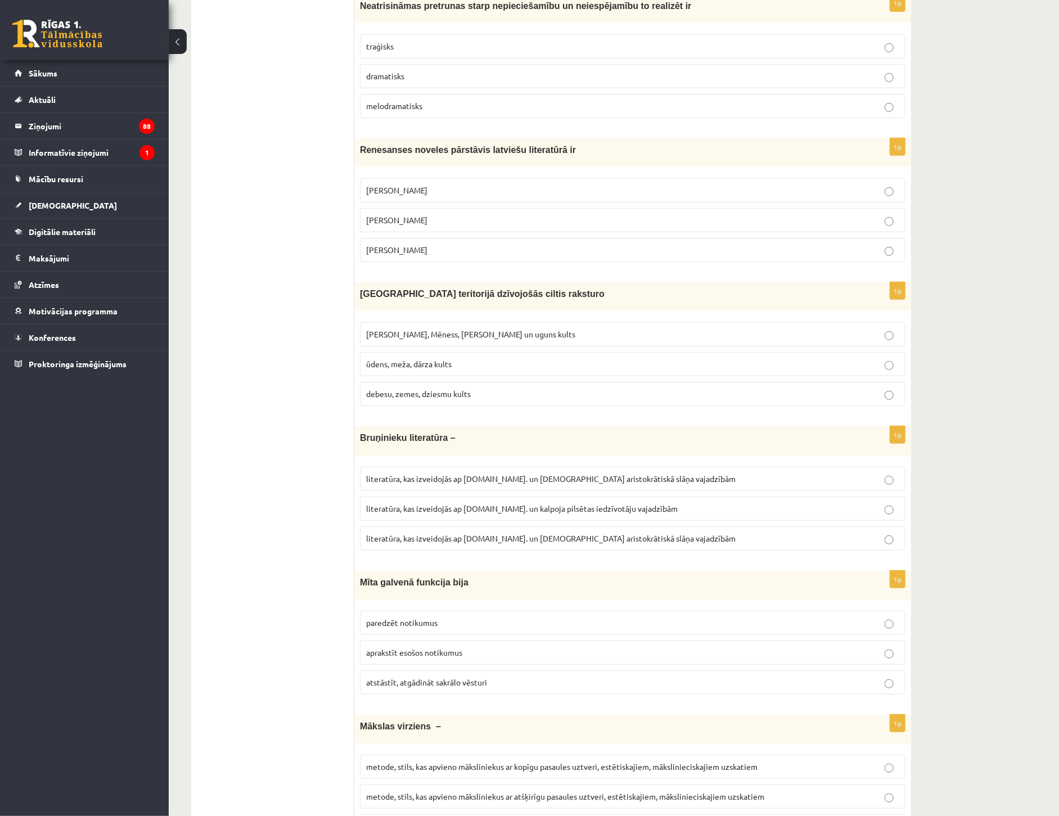
click at [413, 189] on span "[PERSON_NAME]" at bounding box center [396, 190] width 61 height 10
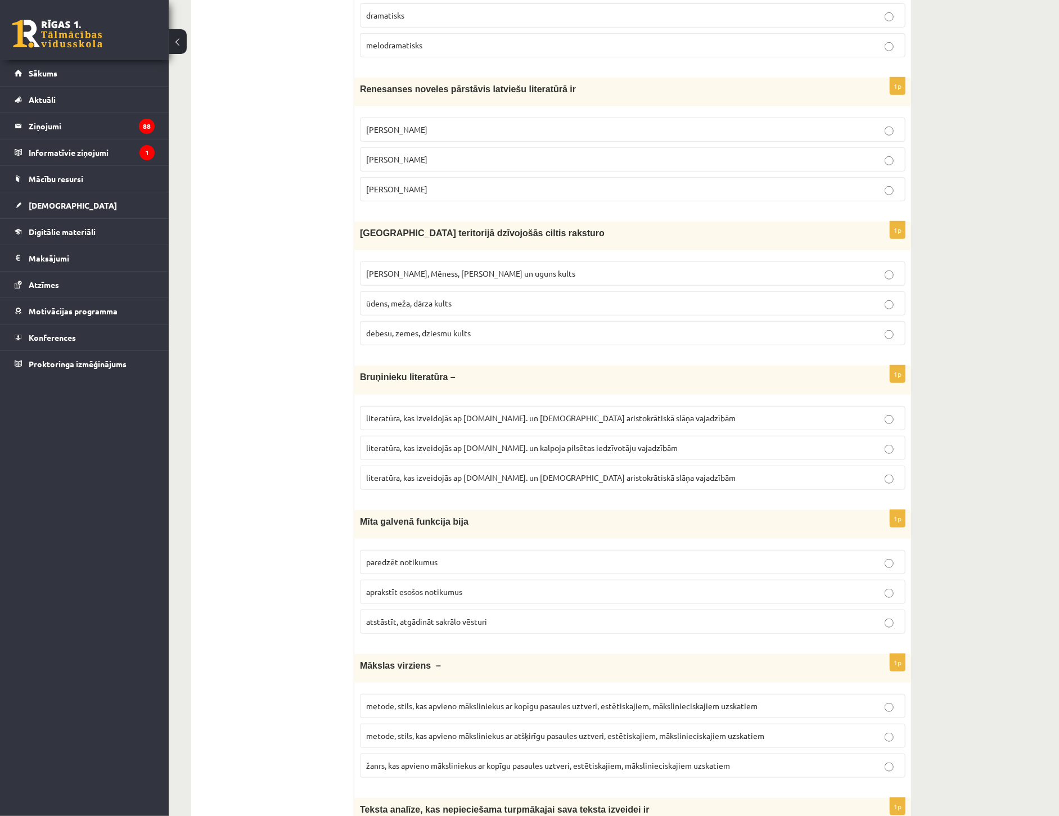
scroll to position [437, 0]
click at [463, 270] on span "[PERSON_NAME], Mēness, [PERSON_NAME] un uguns kults" at bounding box center [470, 272] width 209 height 10
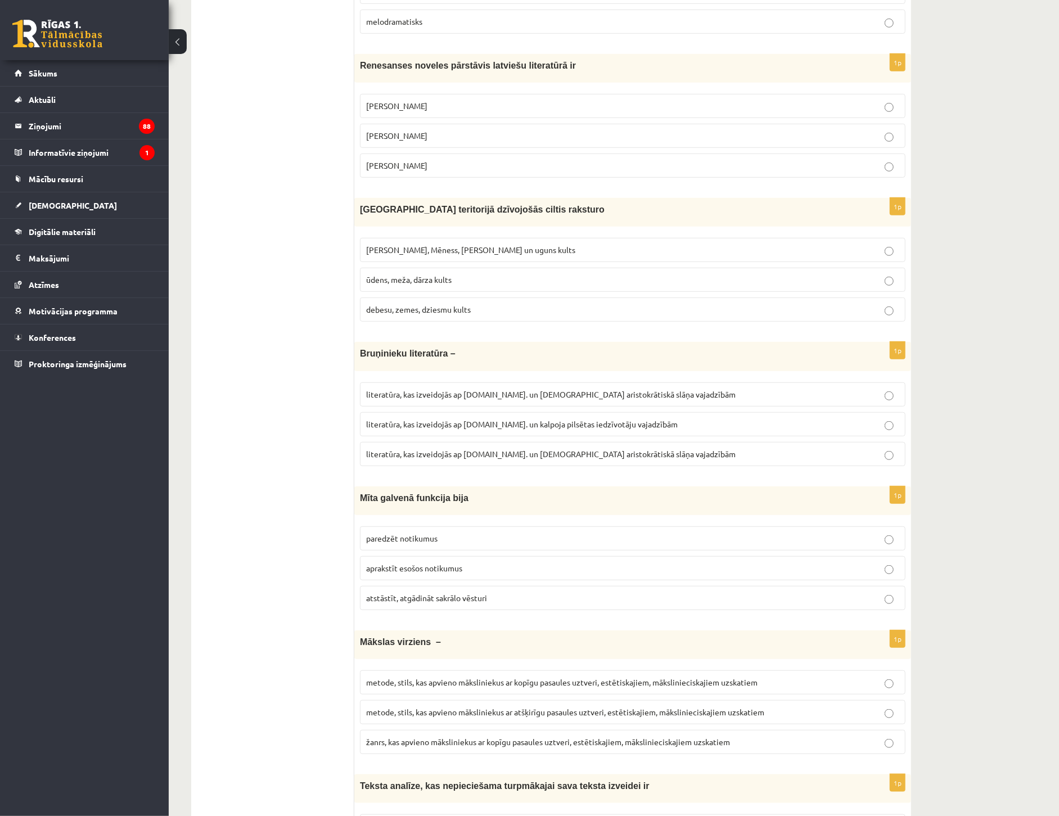
scroll to position [499, 0]
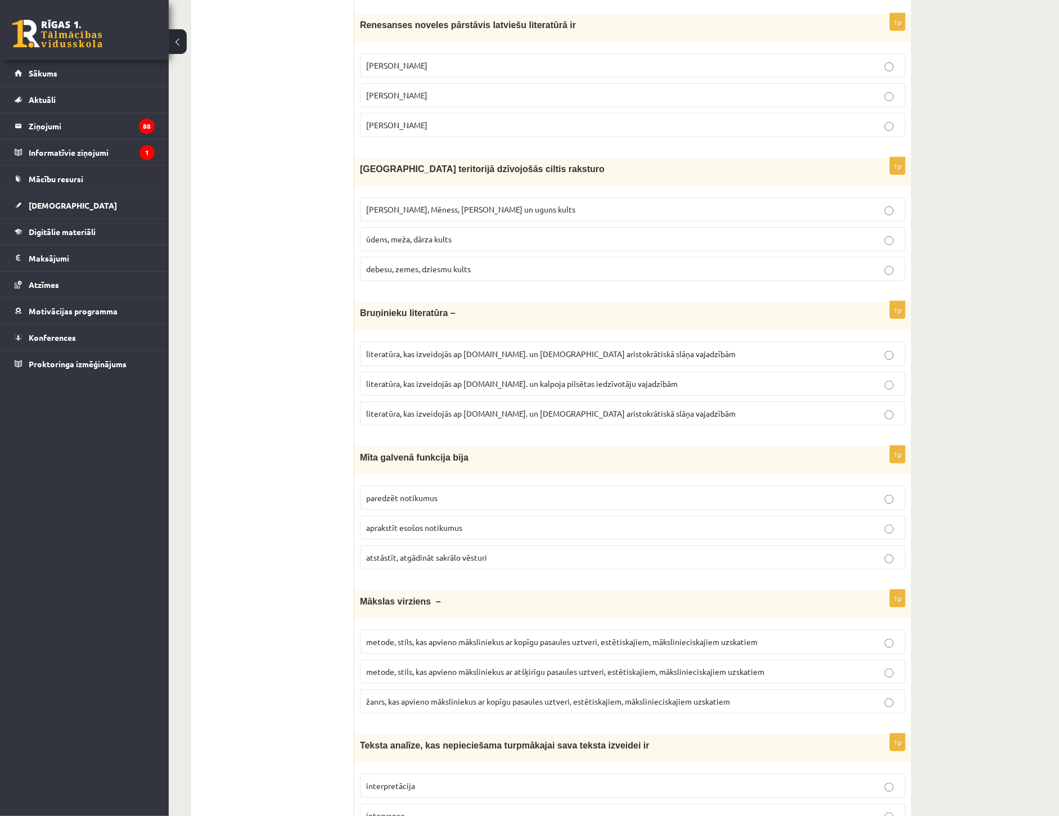
click at [552, 418] on span "literatūra, kas izveidojās ap [DOMAIN_NAME]. un [DEMOGRAPHIC_DATA] aristokrātis…" at bounding box center [550, 413] width 369 height 10
click at [408, 554] on span "atstāstīt, atgādināt sakrālo vēsturi" at bounding box center [426, 557] width 121 height 10
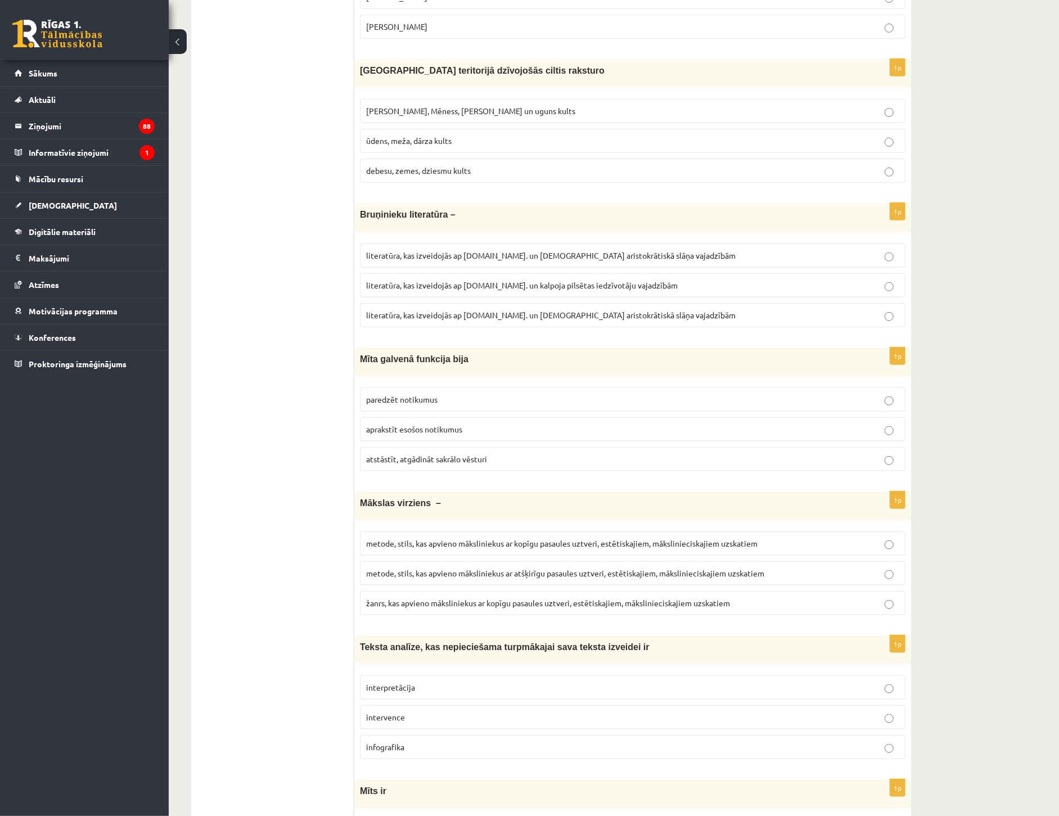
scroll to position [625, 0]
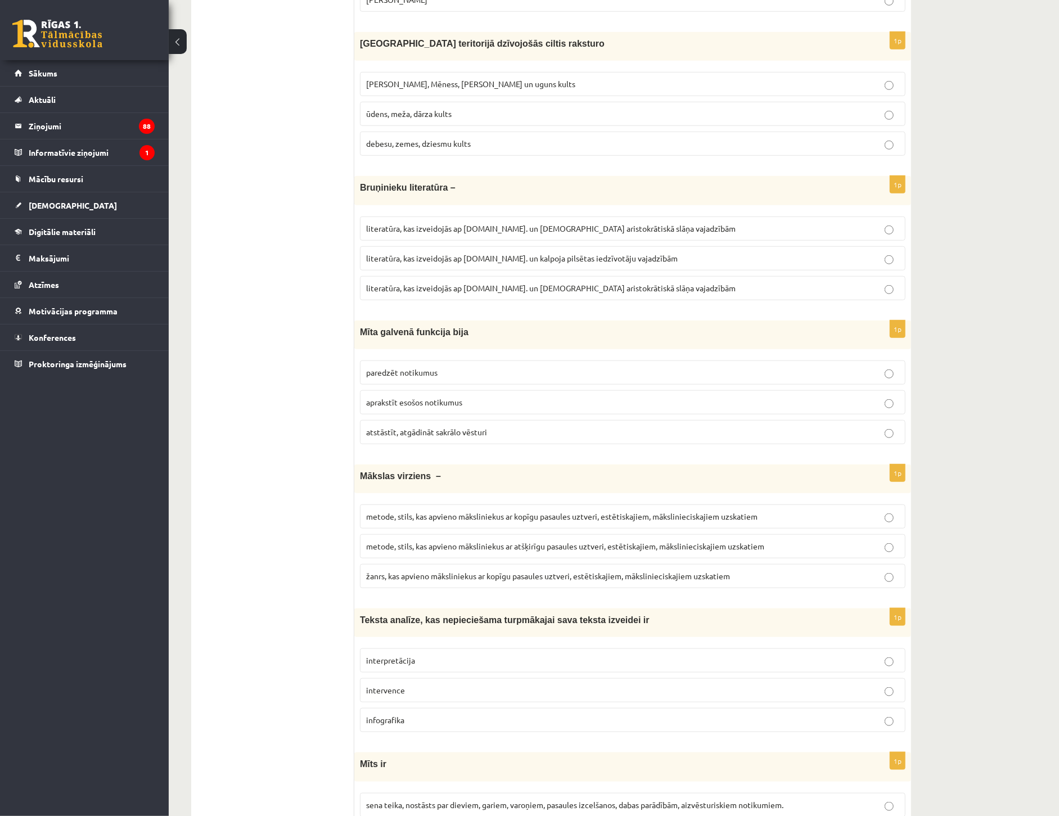
click at [524, 518] on span "metode, stils, kas apvieno māksliniekus ar kopīgu pasaules uztveri, estētiskaji…" at bounding box center [561, 516] width 391 height 10
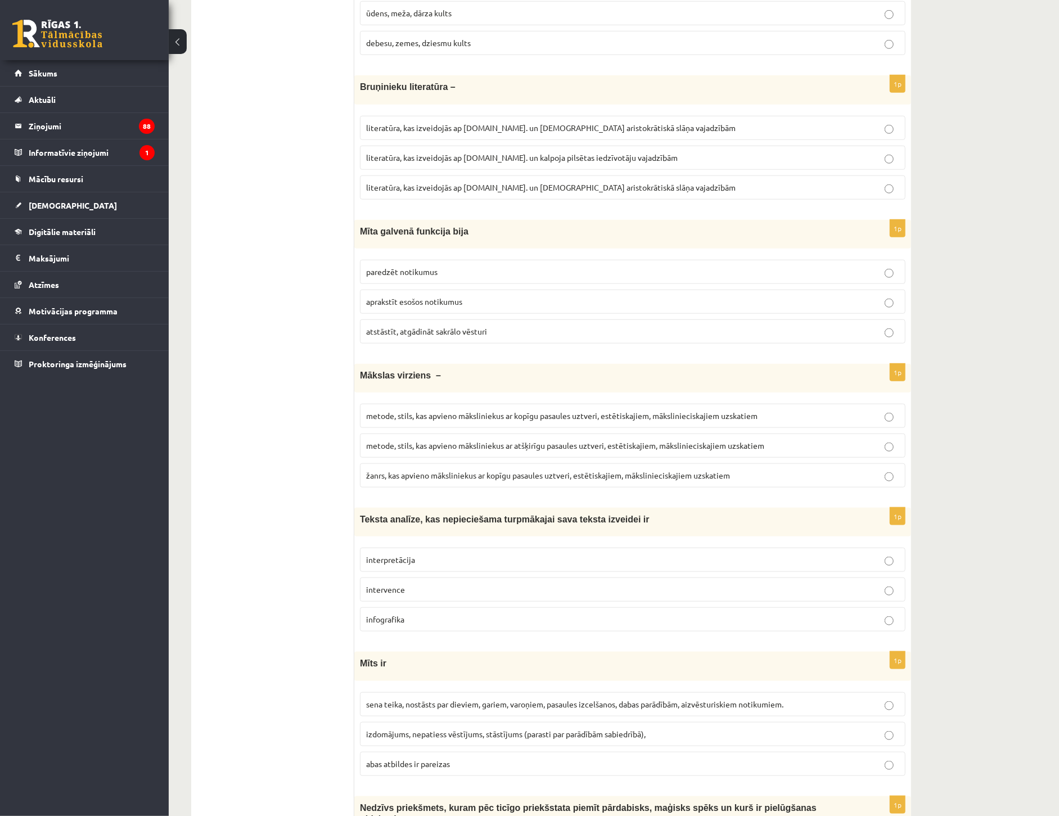
scroll to position [749, 0]
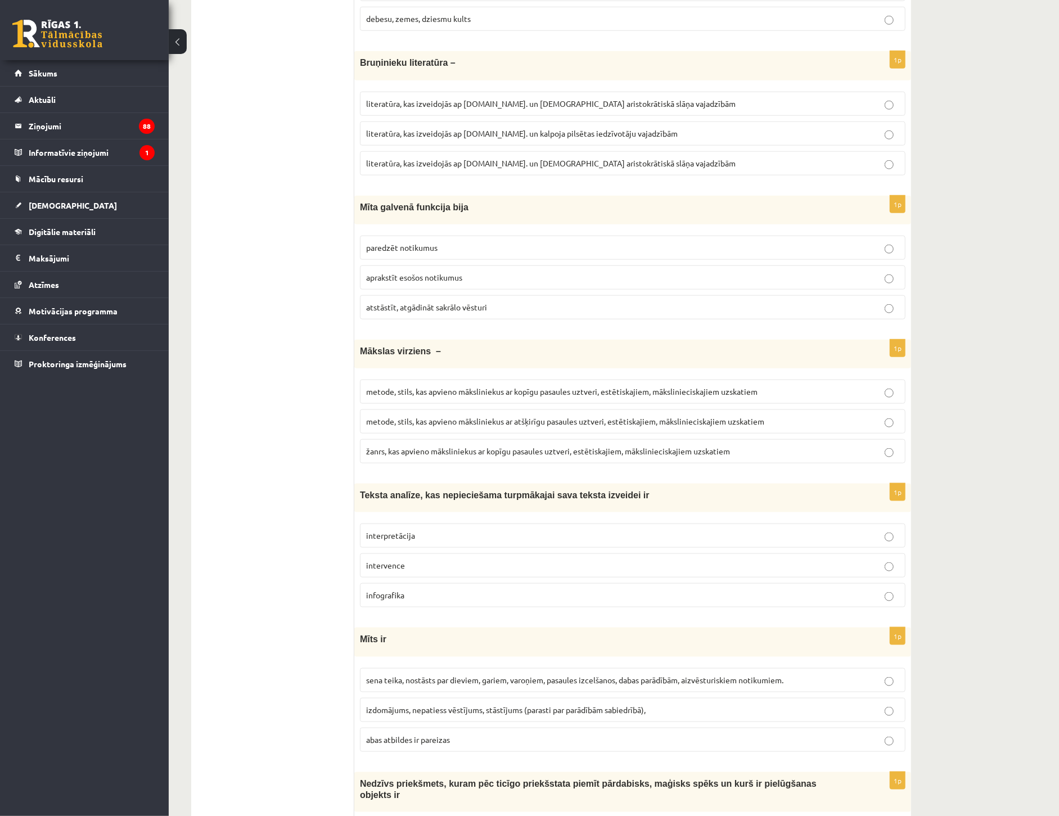
click at [405, 534] on span "interpretācija" at bounding box center [390, 535] width 49 height 10
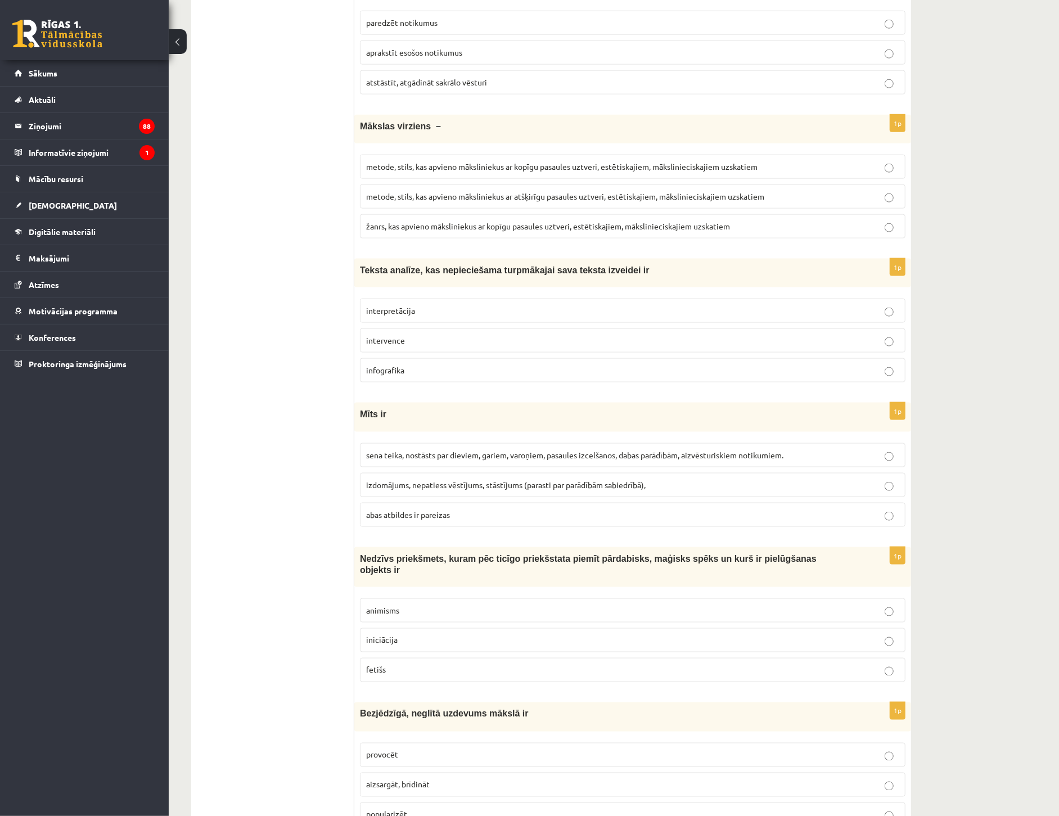
scroll to position [1062, 0]
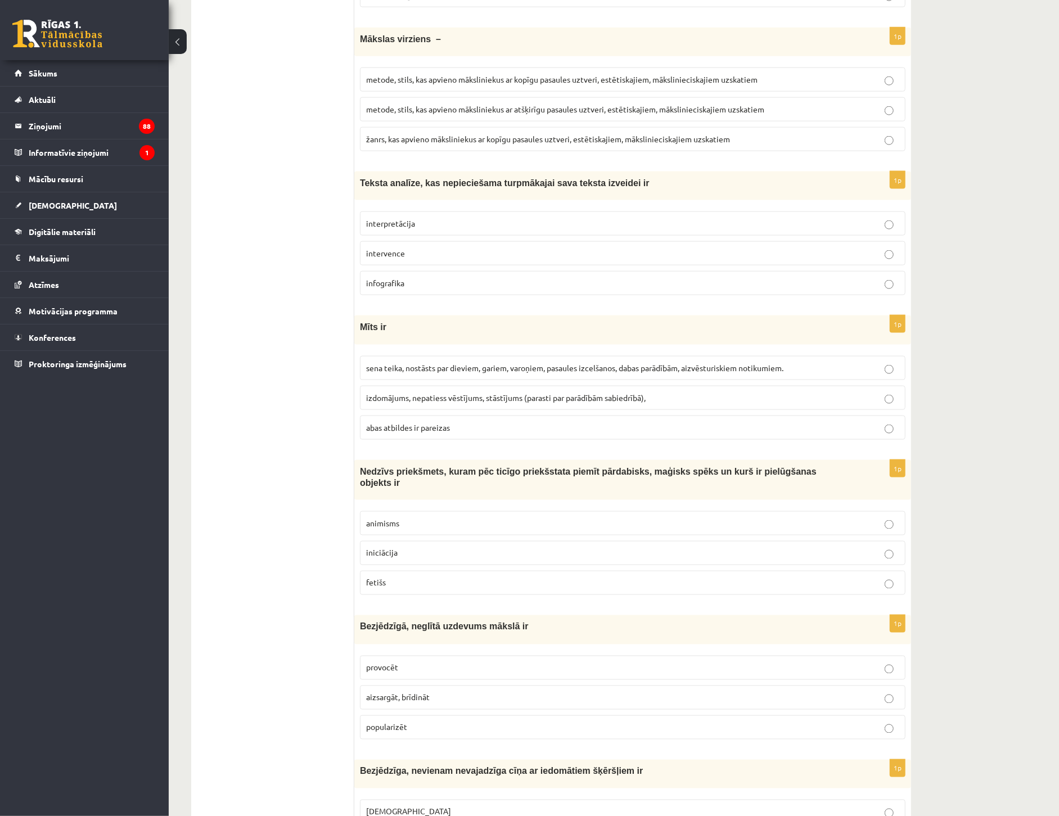
click at [408, 432] on span "abas atbildes ir pareizas" at bounding box center [408, 427] width 84 height 10
click at [403, 577] on p "fetišs" at bounding box center [632, 583] width 533 height 12
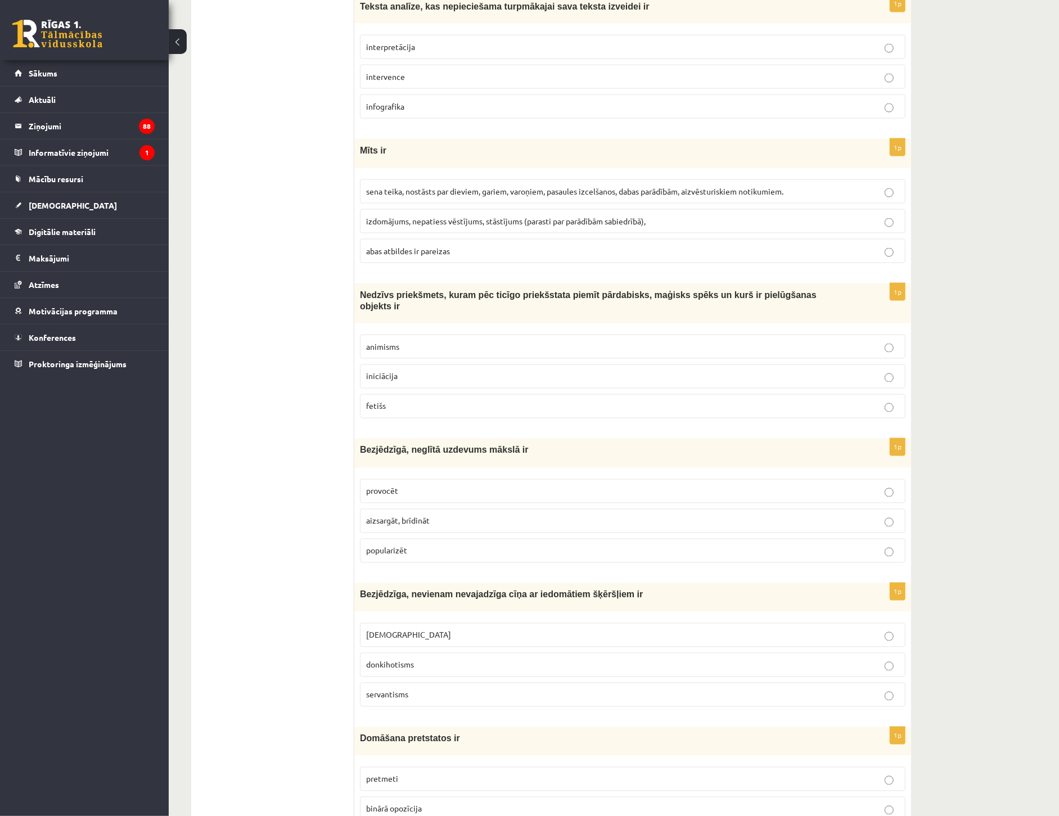
scroll to position [1249, 0]
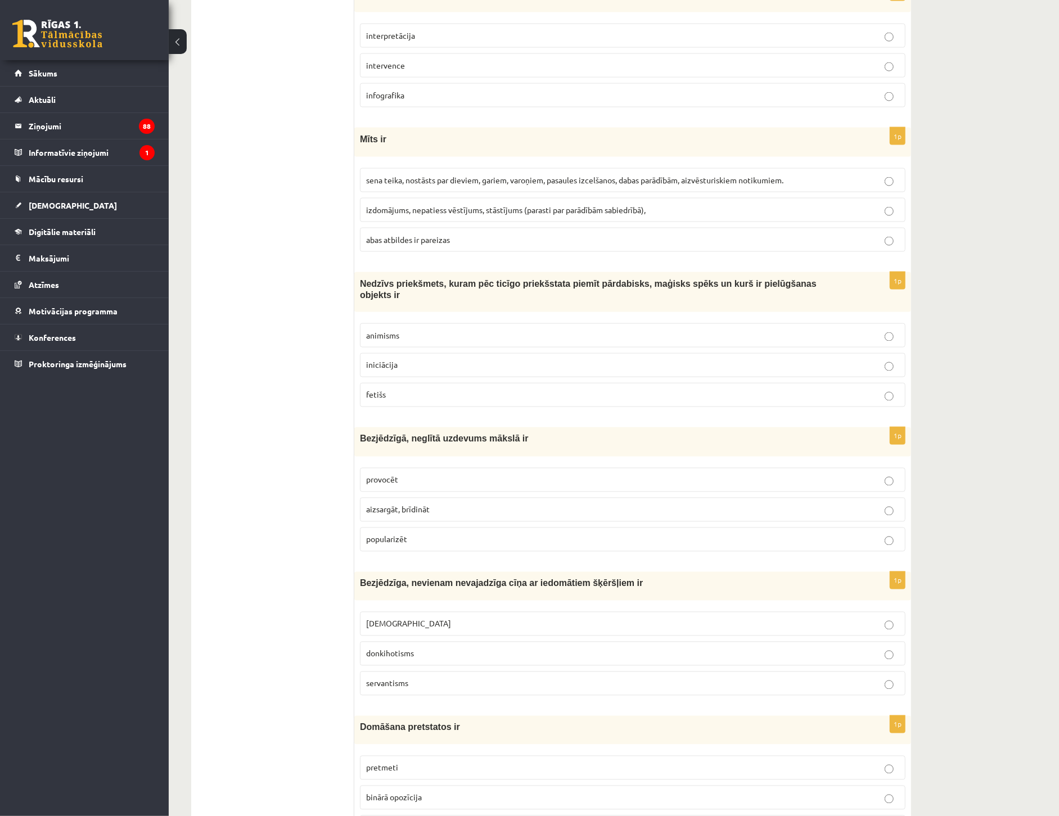
click at [388, 475] on span "provocēt" at bounding box center [382, 480] width 32 height 10
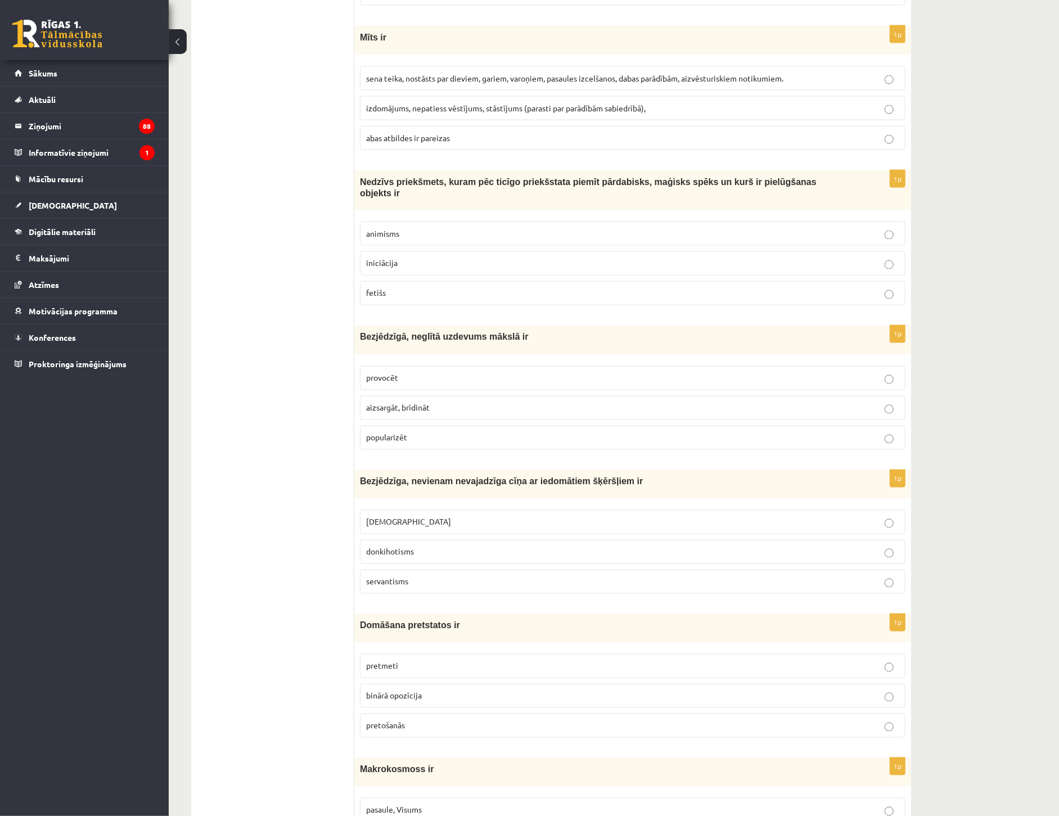
scroll to position [1374, 0]
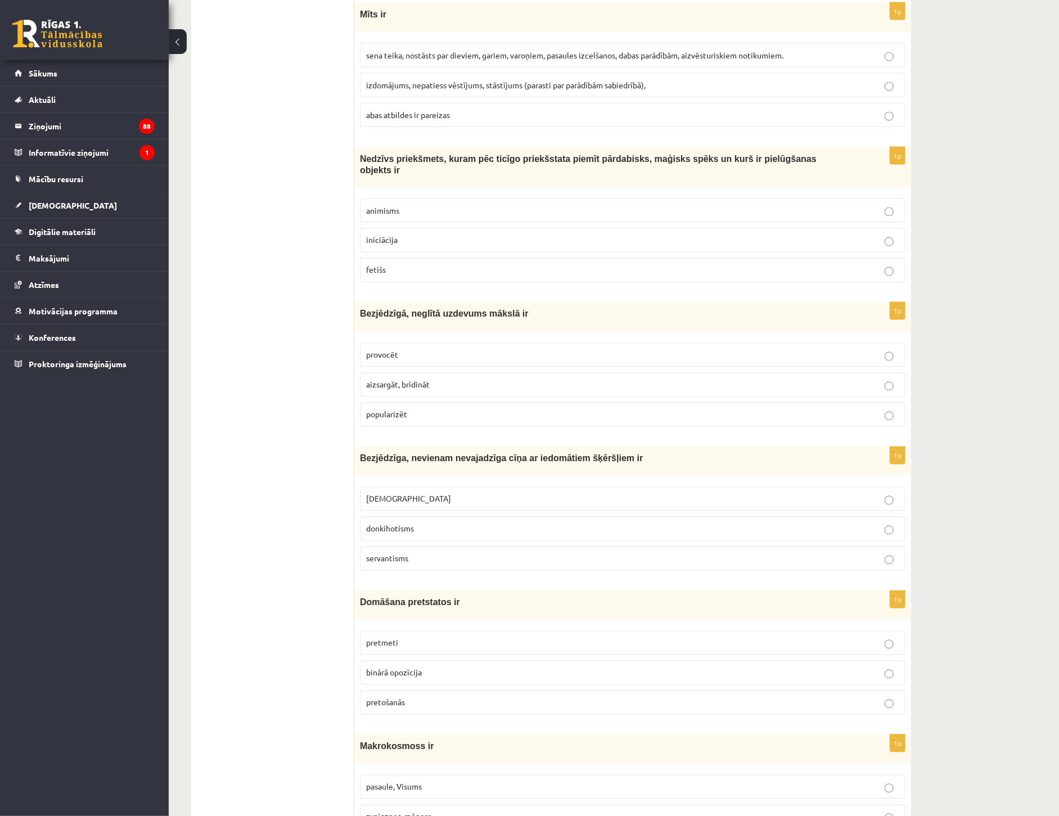
click at [409, 525] on span "donkihotisms" at bounding box center [390, 528] width 48 height 10
click at [419, 667] on span "binārā opozīcija" at bounding box center [394, 672] width 56 height 10
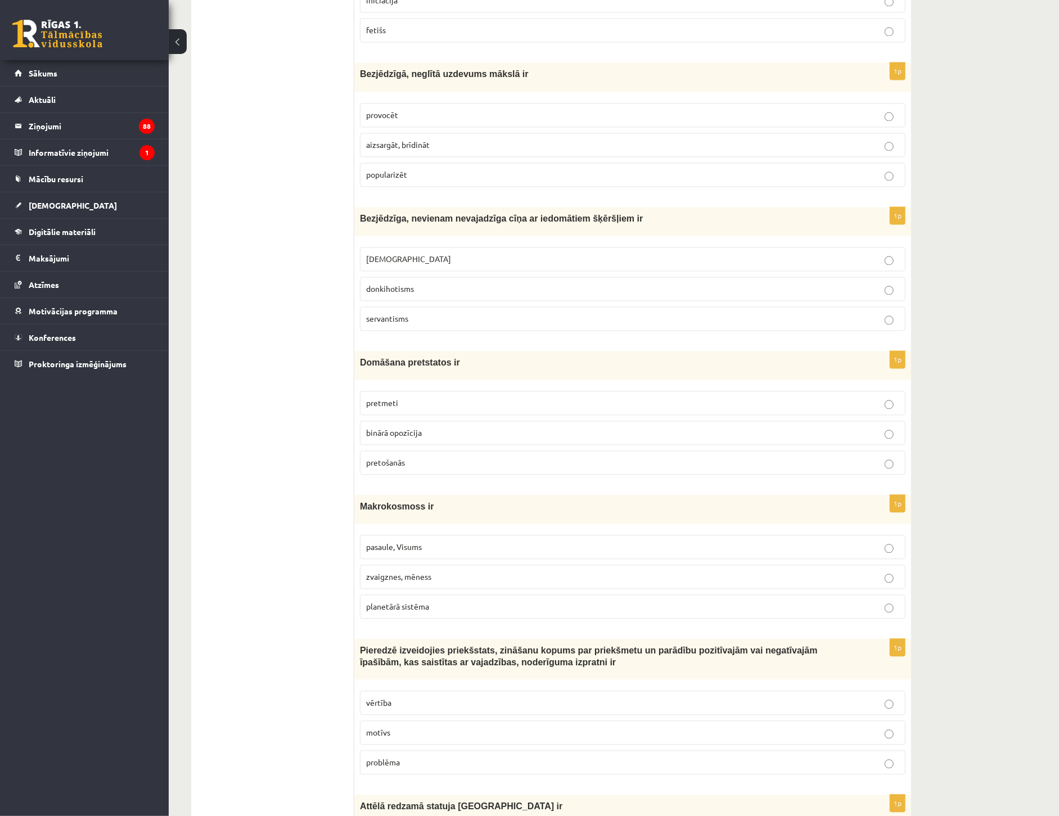
scroll to position [1624, 0]
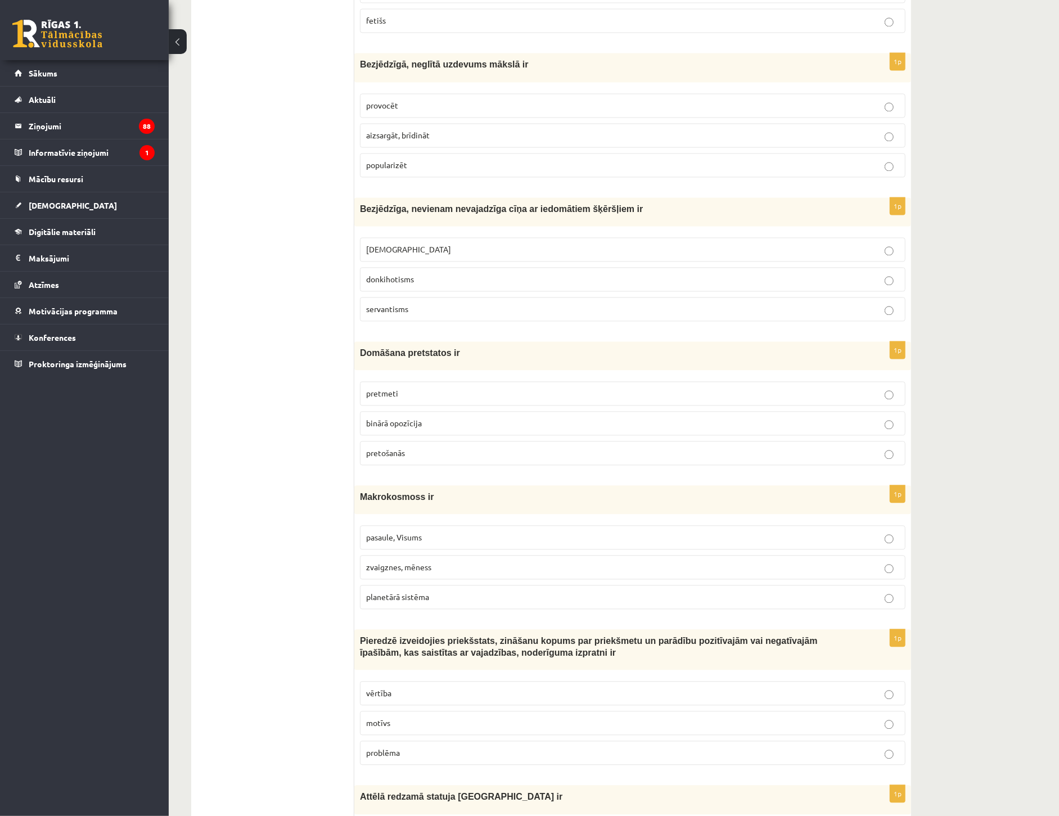
click at [391, 681] on label "vērtība" at bounding box center [632, 693] width 545 height 24
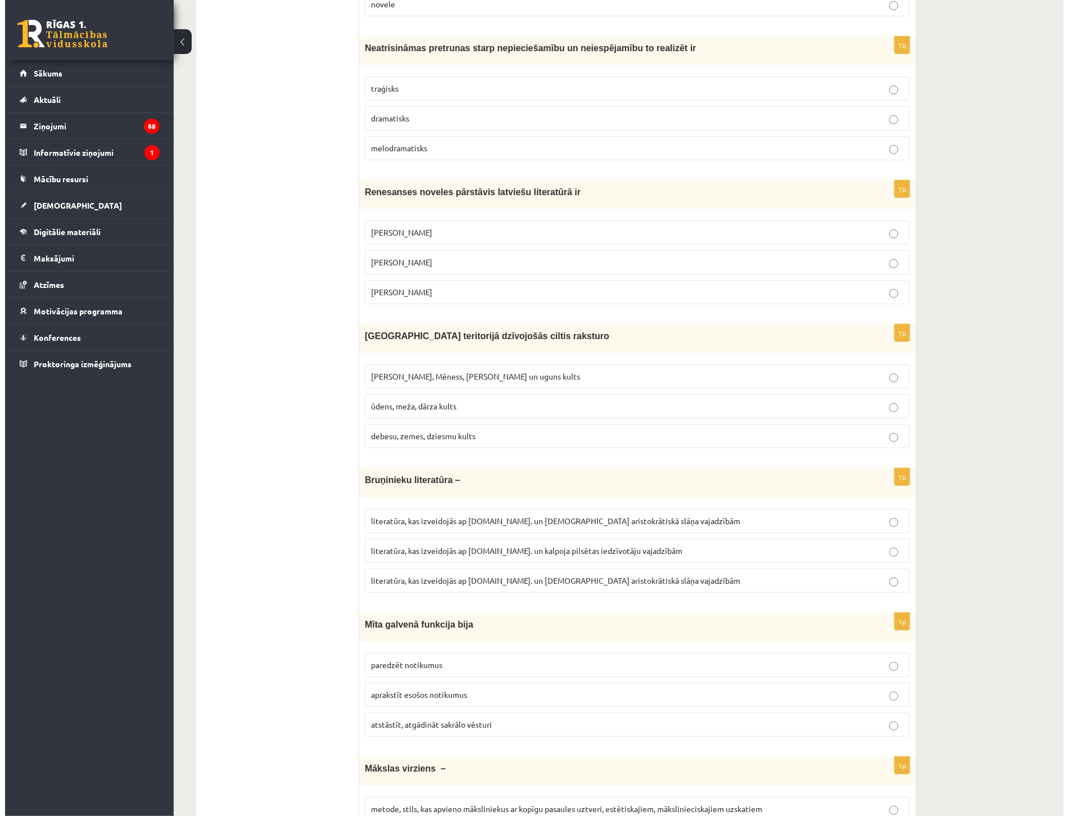
scroll to position [0, 0]
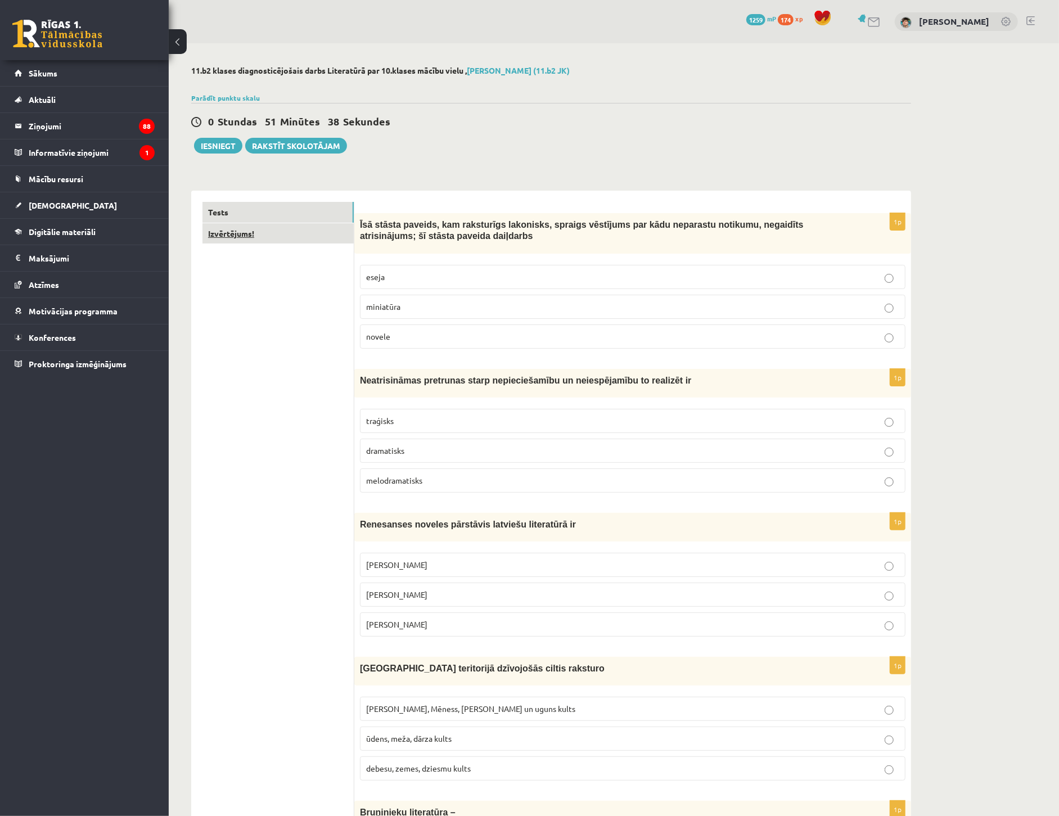
click at [272, 234] on link "Izvērtējums!" at bounding box center [277, 233] width 151 height 21
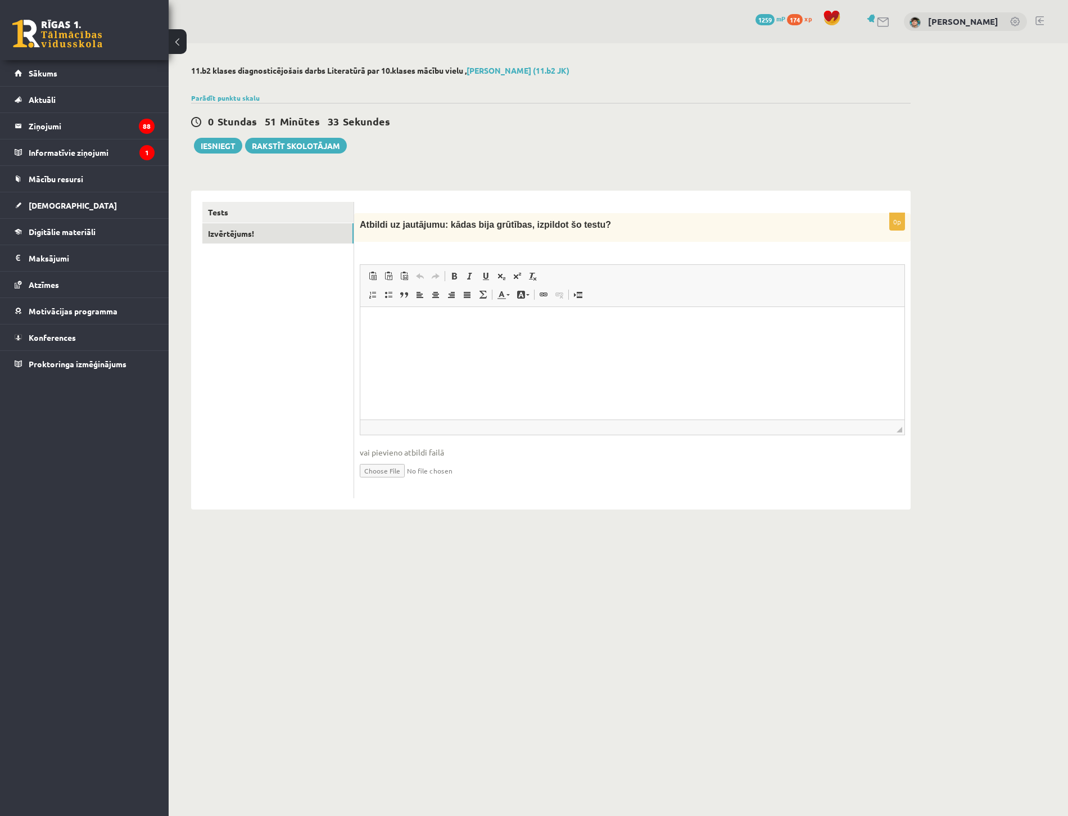
click at [379, 328] on p "Rich Text Editor, wiswyg-editor-user-answer-47433925288140" at bounding box center [633, 324] width 522 height 12
click at [216, 144] on button "Iesniegt" at bounding box center [218, 146] width 48 height 16
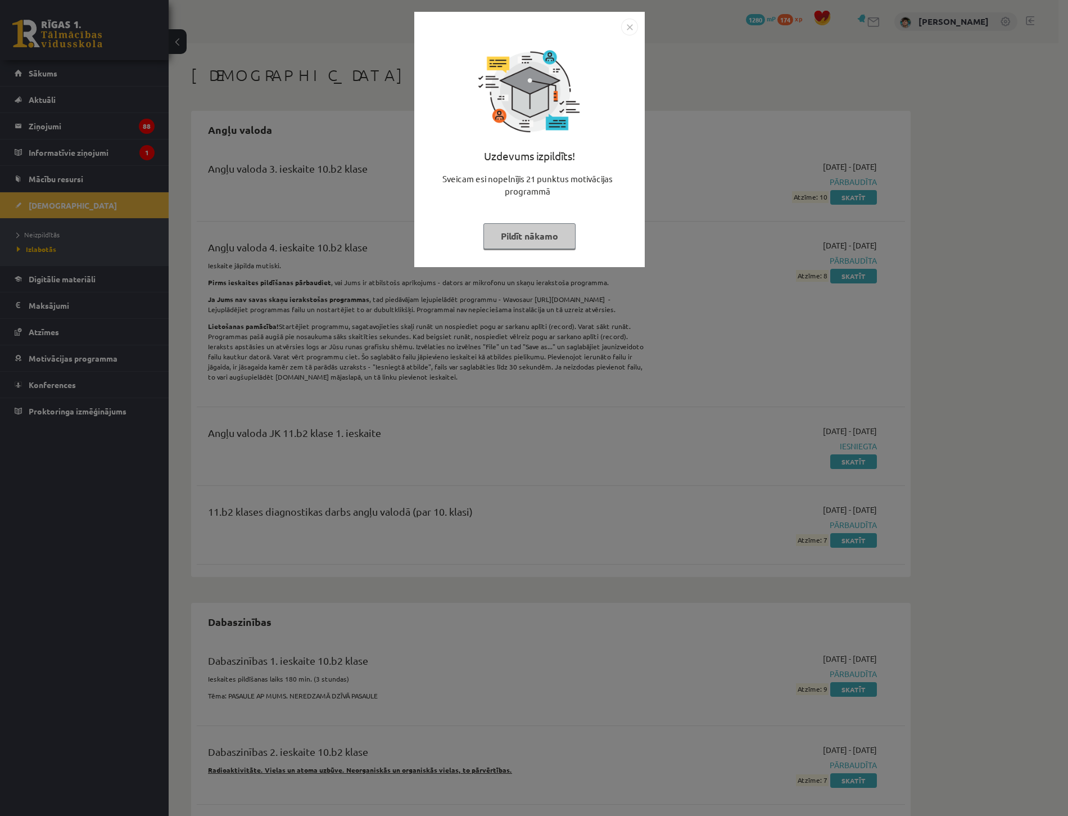
click at [535, 237] on button "Pildīt nākamo" at bounding box center [530, 236] width 92 height 26
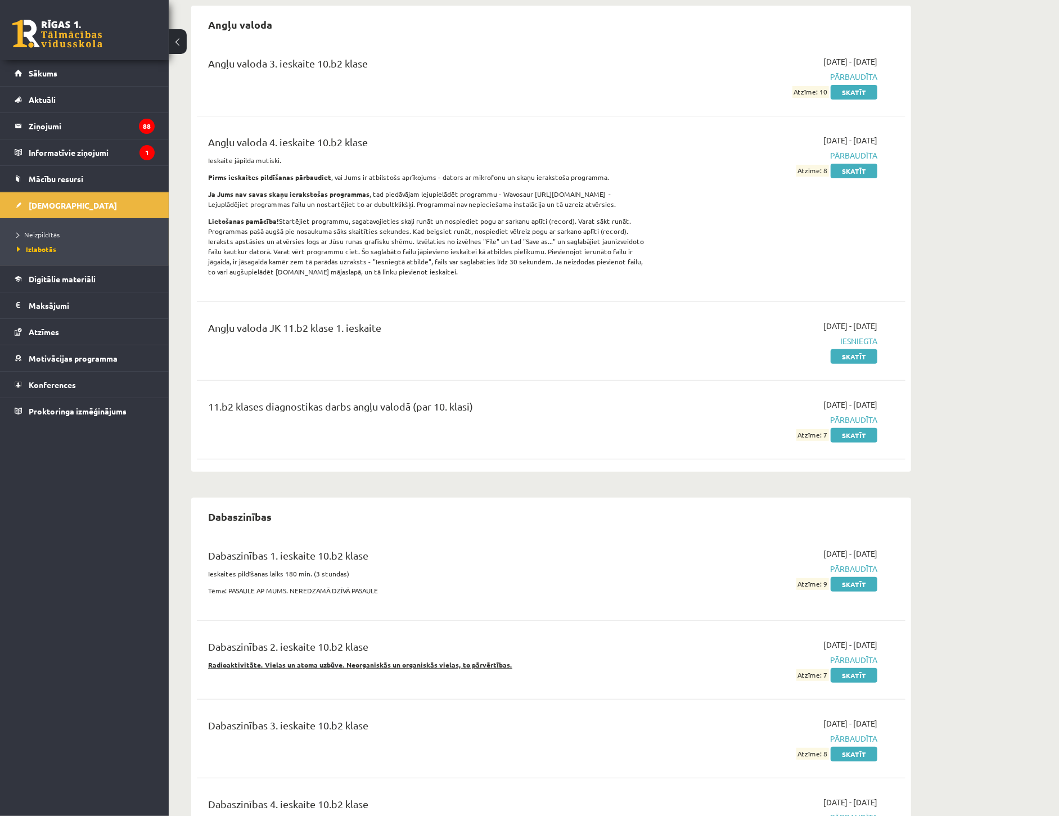
scroll to position [125, 0]
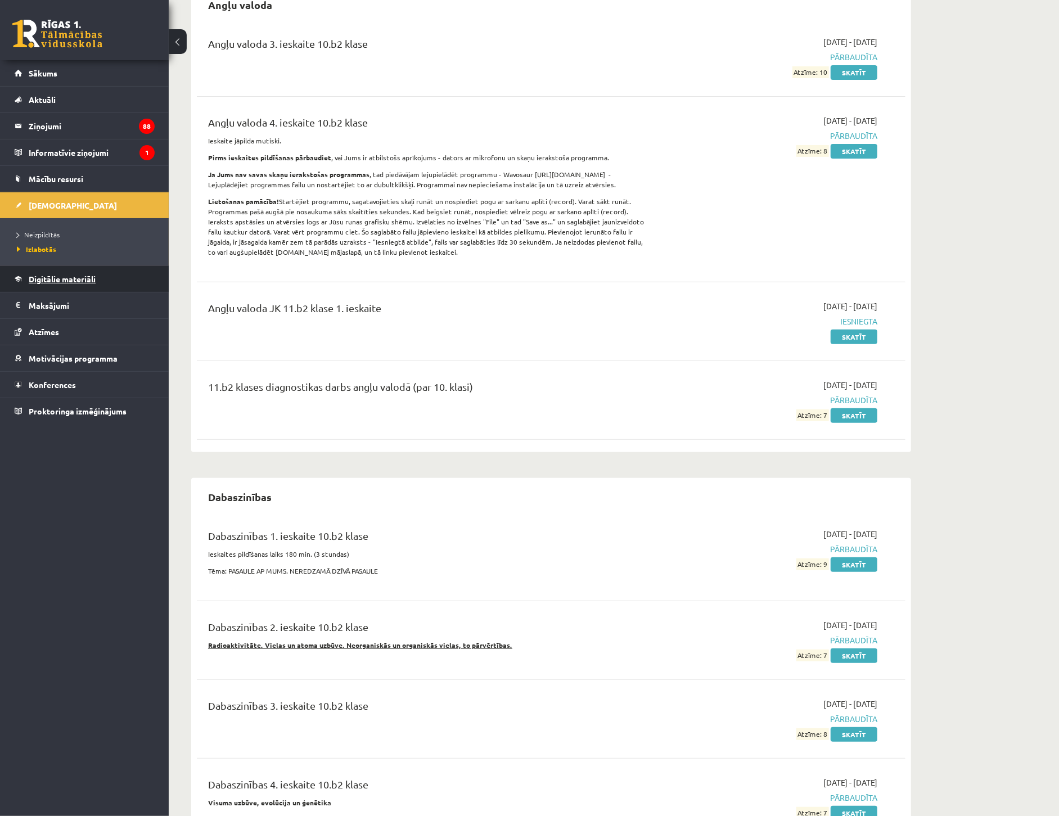
click at [101, 278] on link "Digitālie materiāli" at bounding box center [85, 279] width 140 height 26
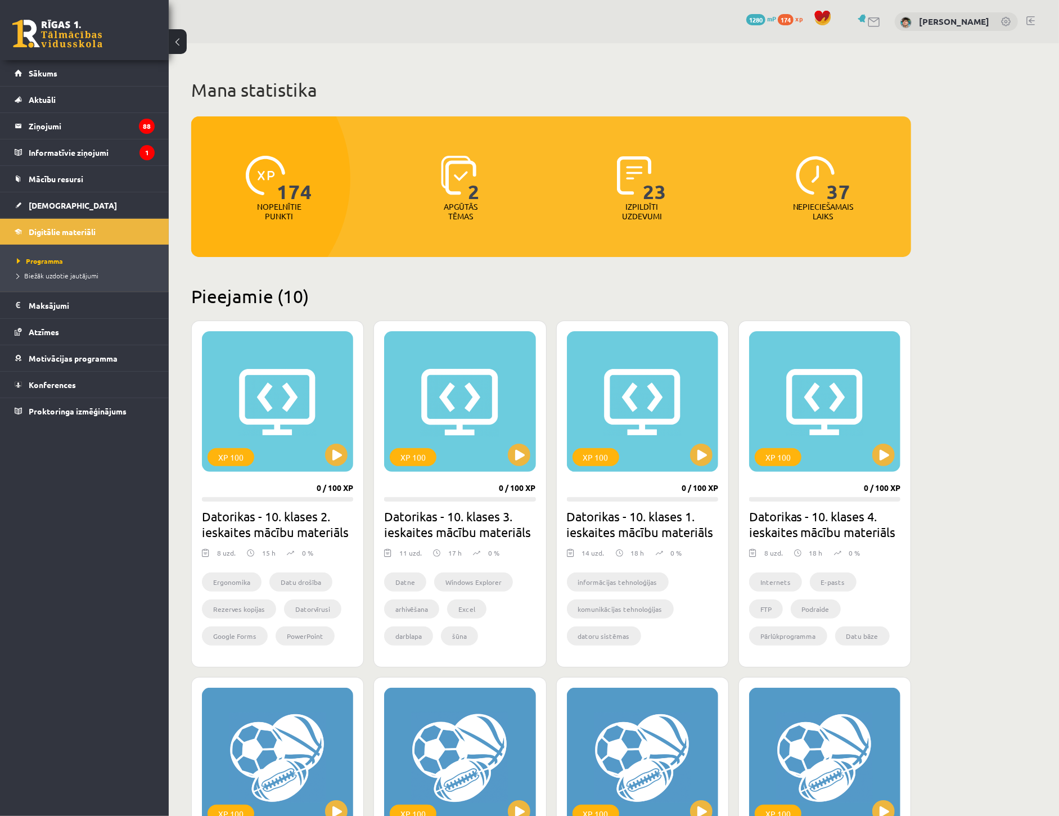
drag, startPoint x: 511, startPoint y: 336, endPoint x: 477, endPoint y: 260, distance: 82.6
click at [765, 21] on span "1280" at bounding box center [755, 19] width 19 height 11
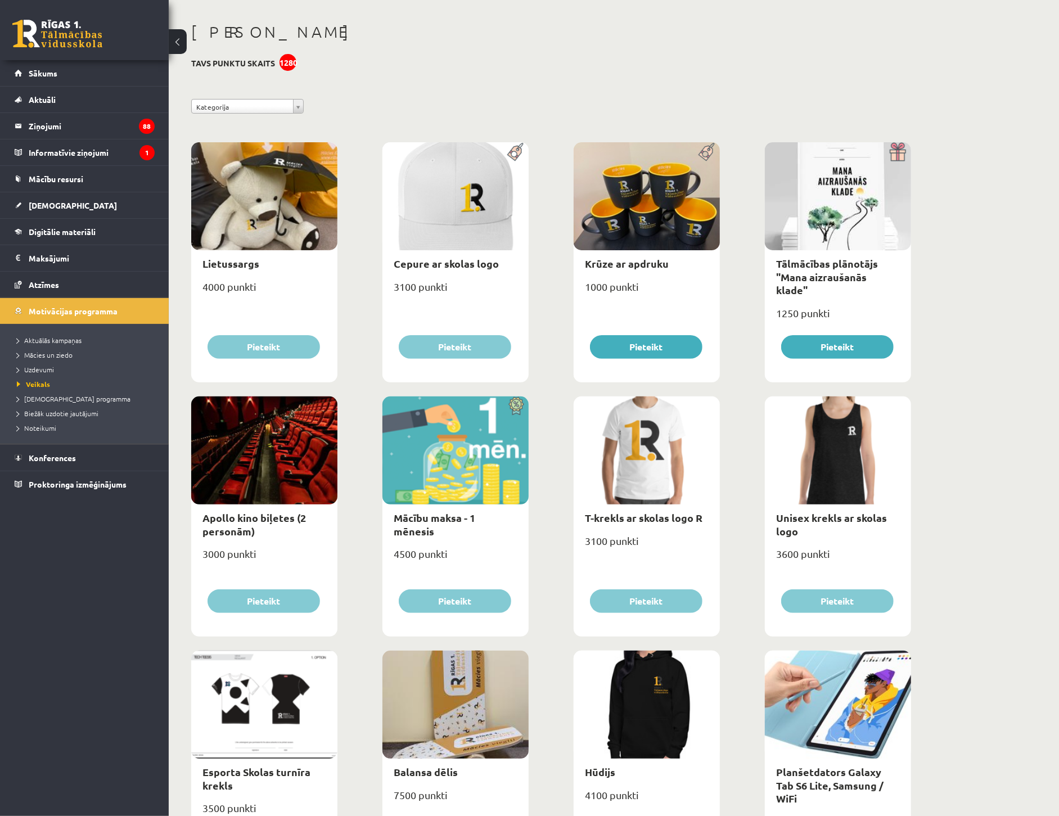
scroll to position [250, 0]
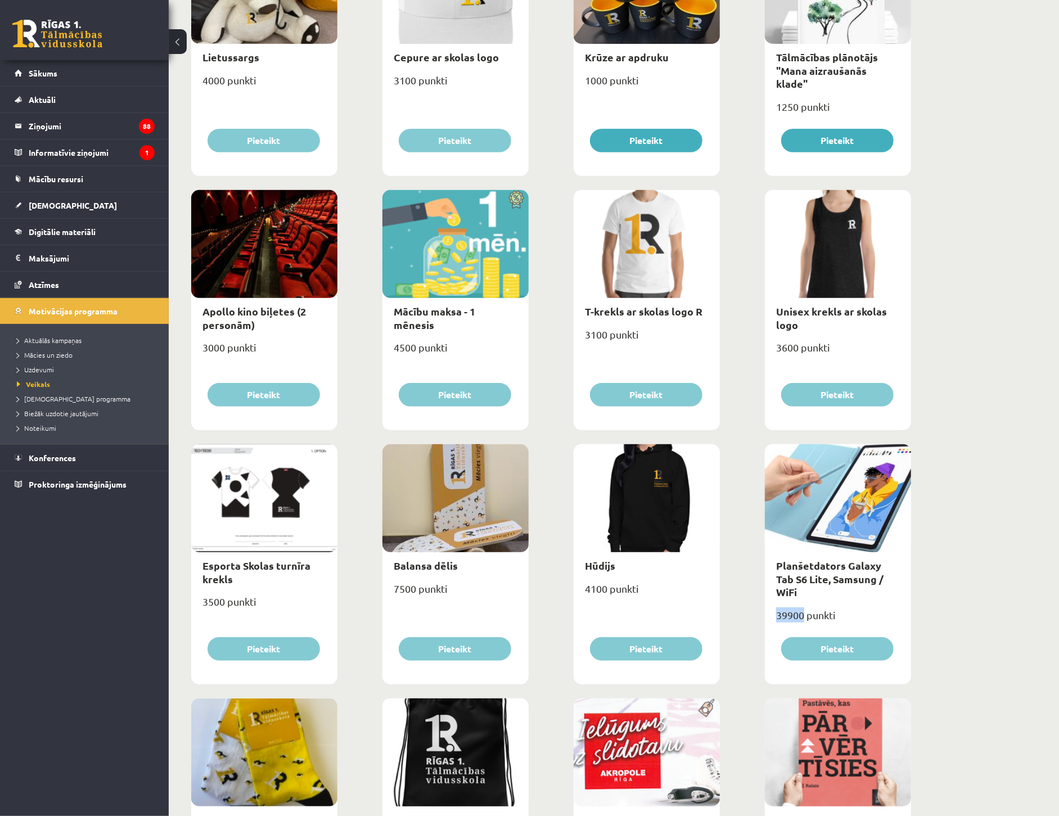
drag, startPoint x: 778, startPoint y: 599, endPoint x: 806, endPoint y: 600, distance: 27.6
click at [806, 606] on div "39900 punkti" at bounding box center [838, 620] width 146 height 28
drag, startPoint x: 806, startPoint y: 600, endPoint x: 880, endPoint y: 603, distance: 74.8
click at [880, 606] on div "39900 punkti" at bounding box center [838, 620] width 146 height 28
click at [211, 232] on div at bounding box center [264, 244] width 146 height 108
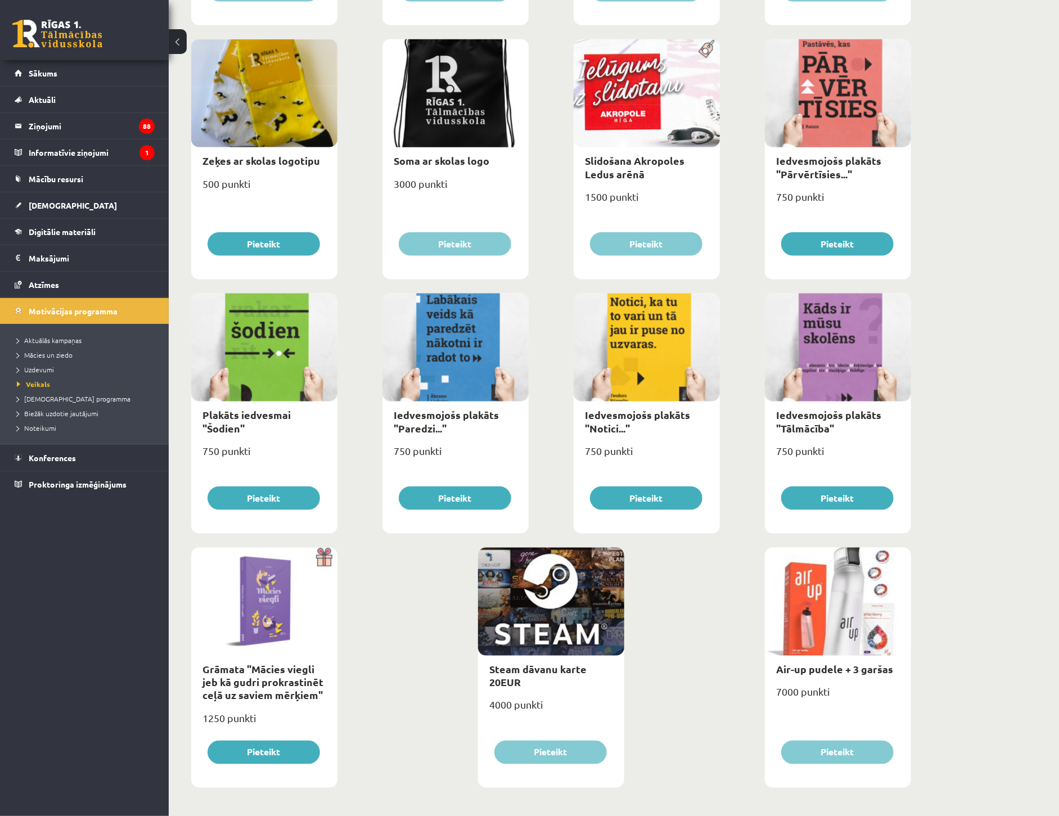
scroll to position [911, 0]
